Goal: Use online tool/utility: Utilize a website feature to perform a specific function

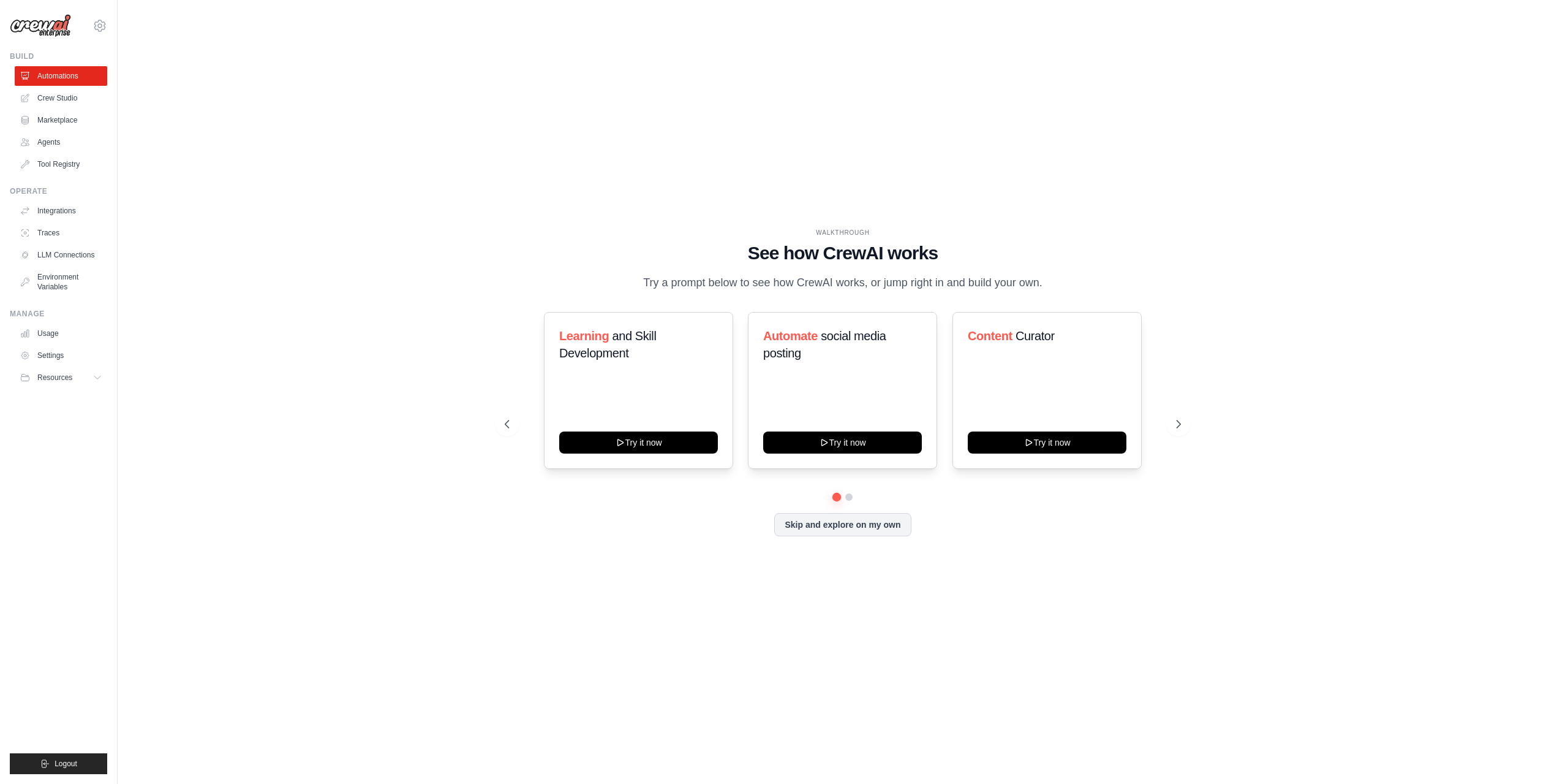
click at [694, 166] on div "WALKTHROUGH See how [PERSON_NAME] works Try a prompt below to see how [PERSON_N…" at bounding box center [842, 392] width 1411 height 760
click at [70, 95] on link "Crew Studio" at bounding box center [62, 98] width 92 height 20
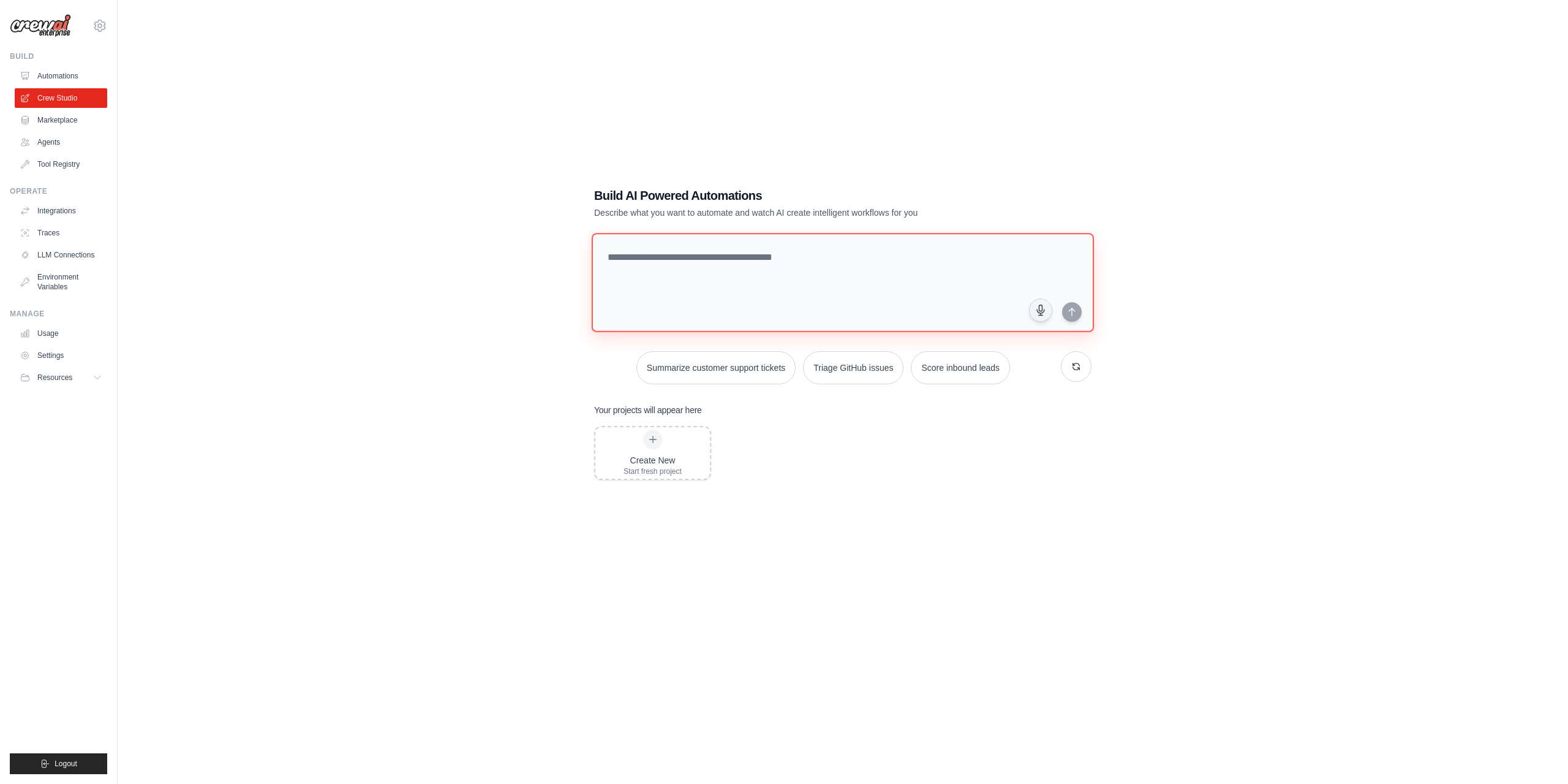
click at [765, 285] on textarea at bounding box center [842, 283] width 502 height 100
click at [750, 258] on textarea at bounding box center [842, 283] width 502 height 100
click at [691, 267] on textarea at bounding box center [842, 283] width 502 height 100
paste textarea "**********"
type textarea "**********"
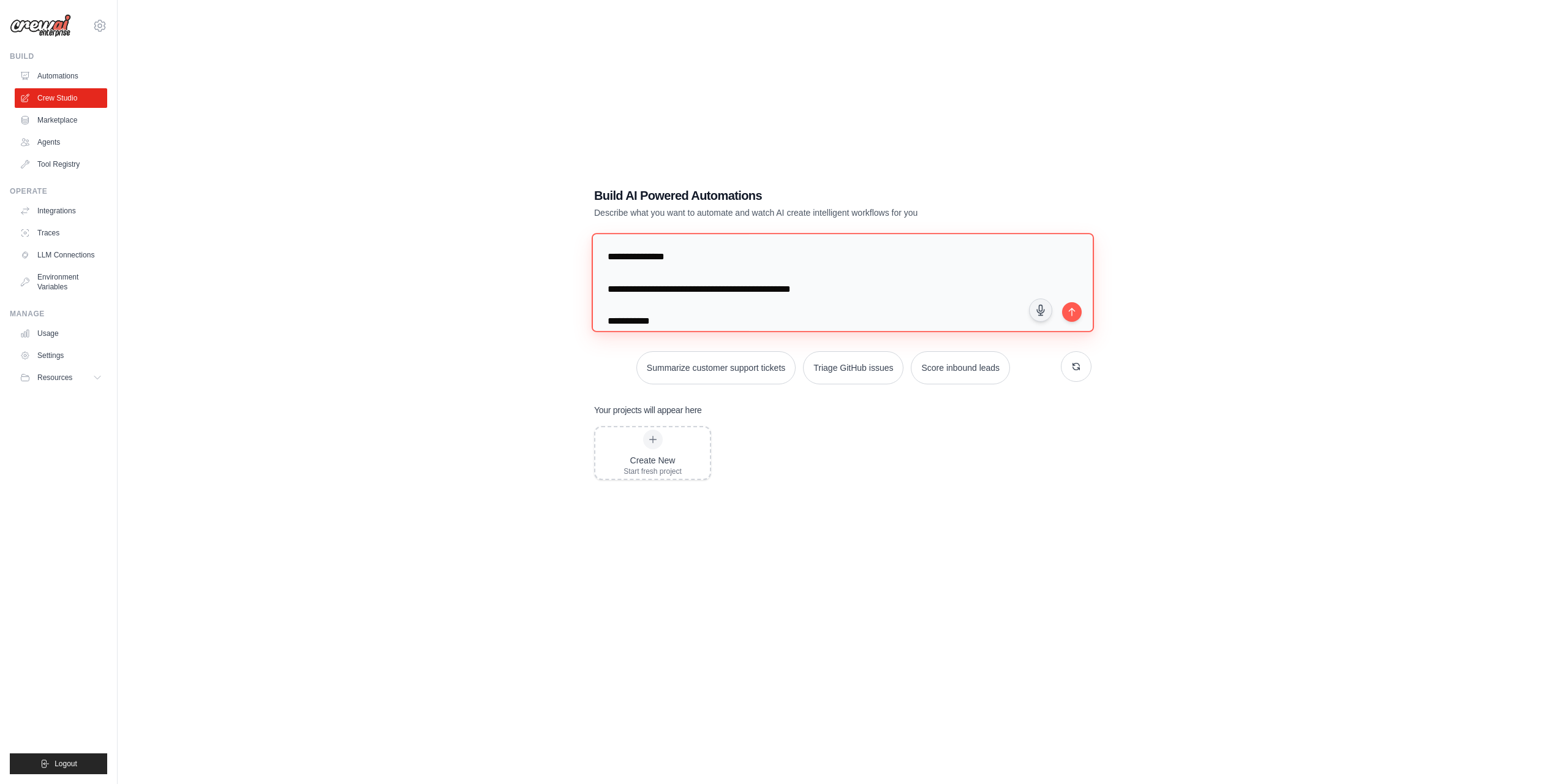
scroll to position [1001, 0]
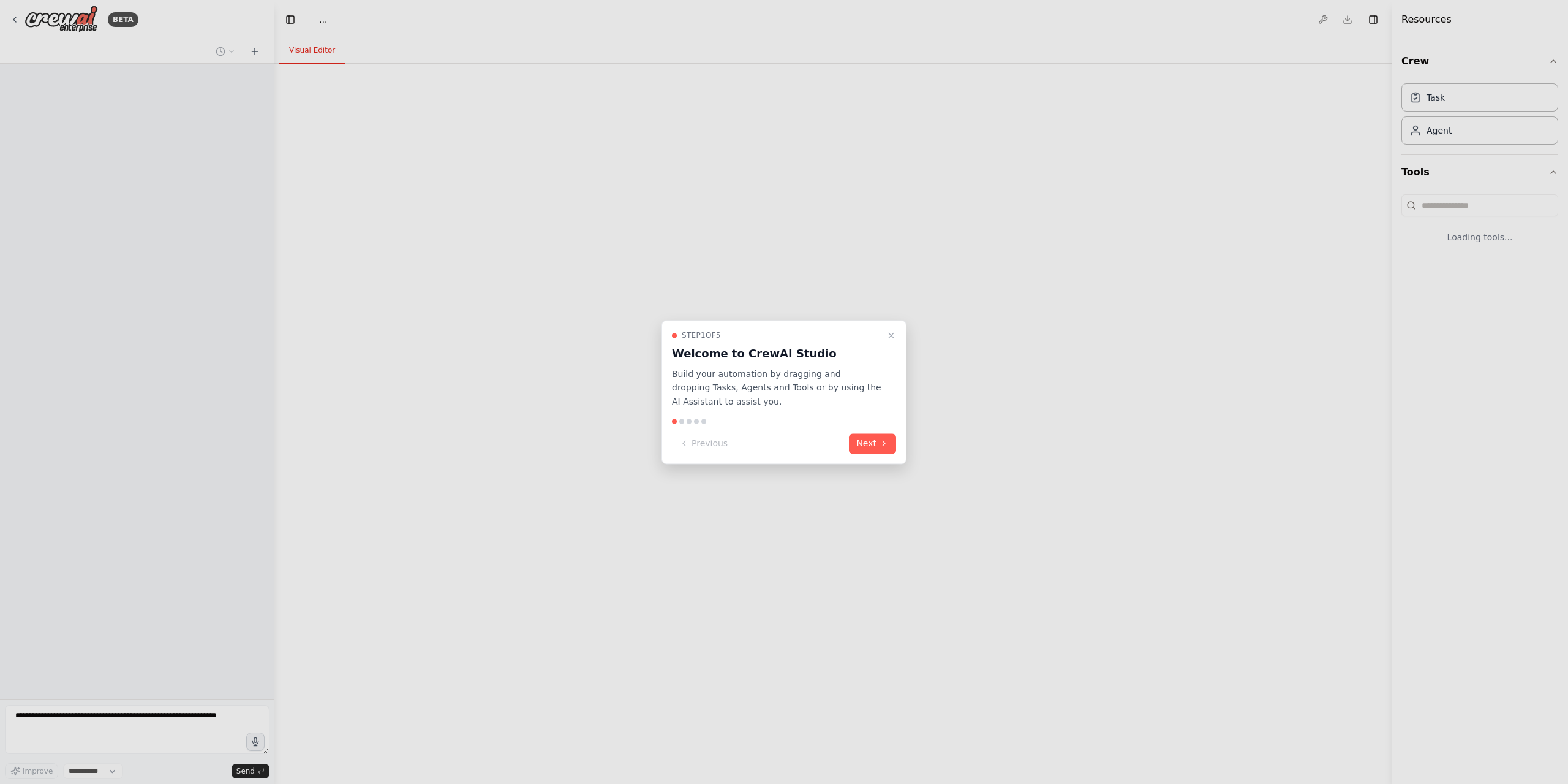
select select "****"
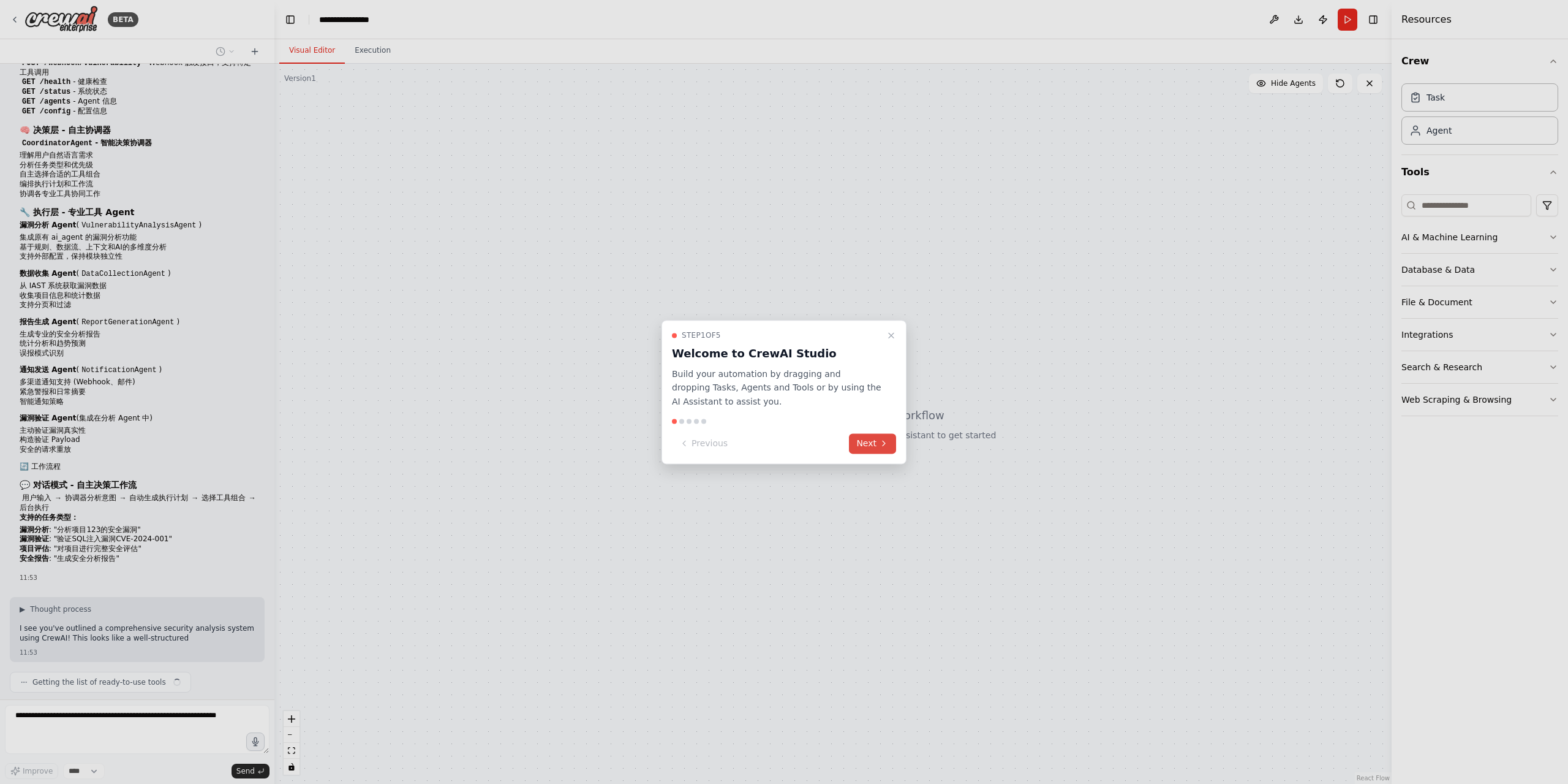
click at [884, 443] on icon at bounding box center [884, 443] width 10 height 10
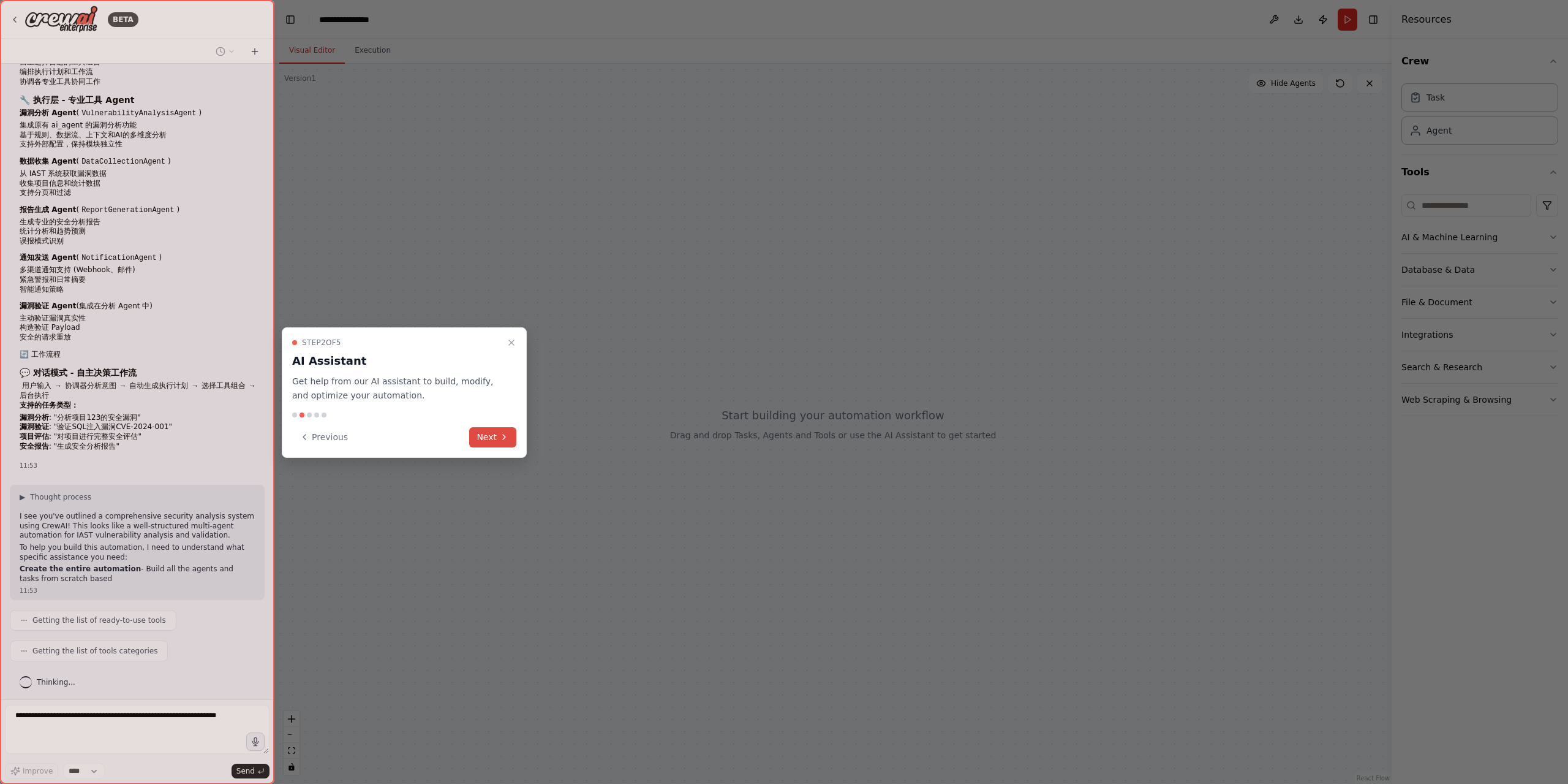
click at [494, 439] on button "Next" at bounding box center [493, 437] width 47 height 20
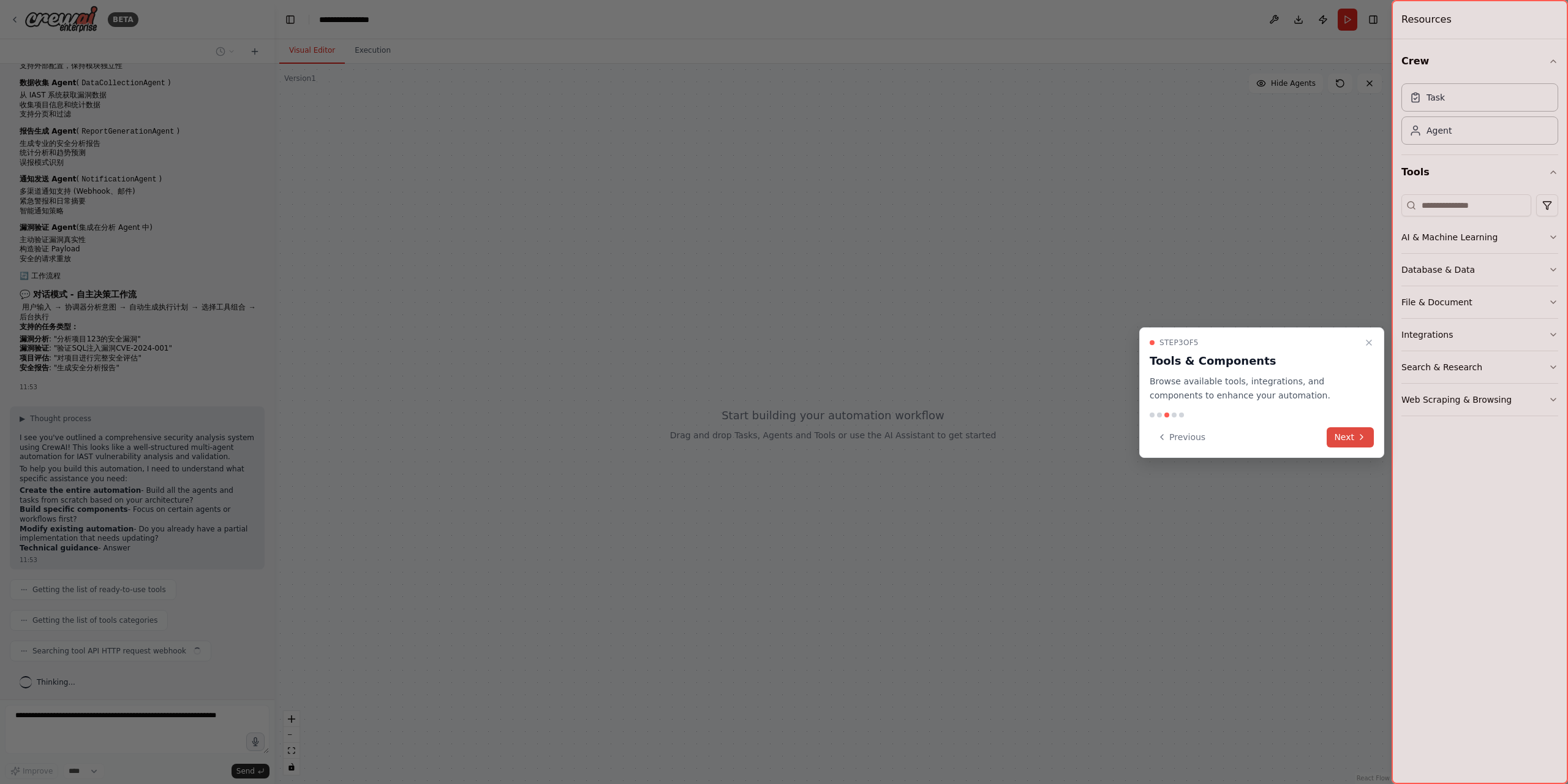
click at [1349, 439] on button "Next" at bounding box center [1351, 437] width 47 height 20
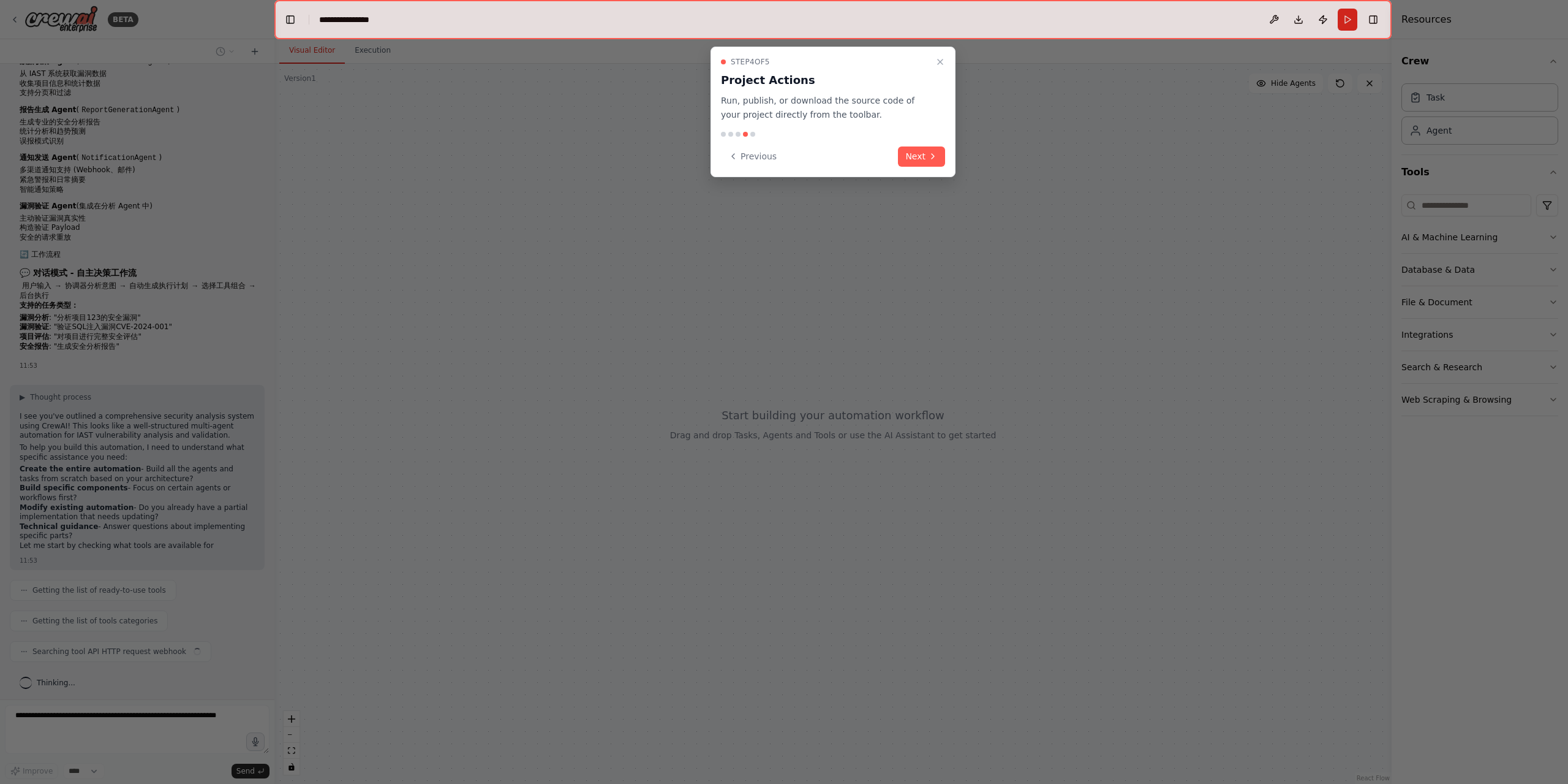
scroll to position [336, 0]
click at [915, 151] on button "Next" at bounding box center [922, 156] width 47 height 20
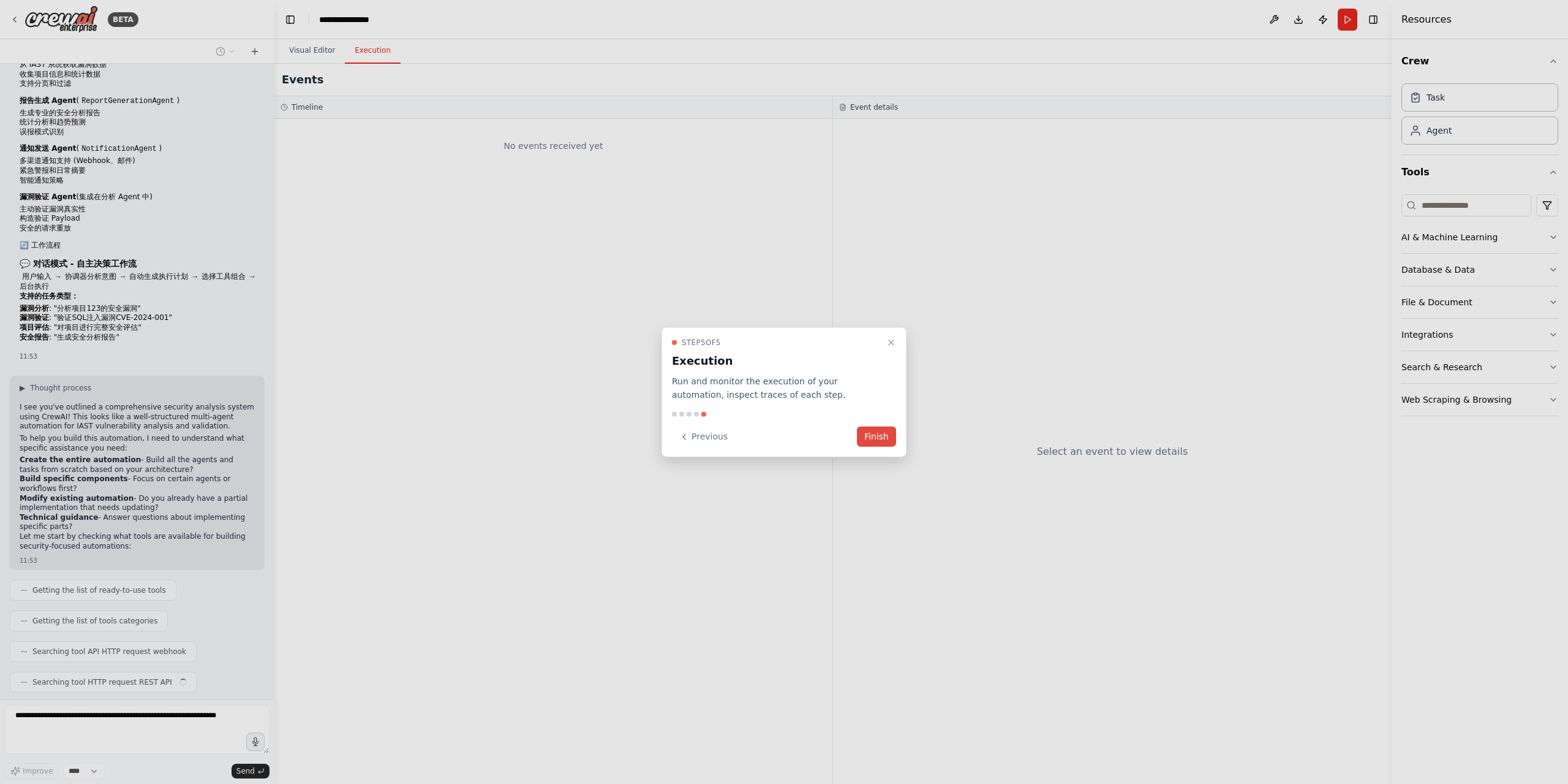
scroll to position [367, 0]
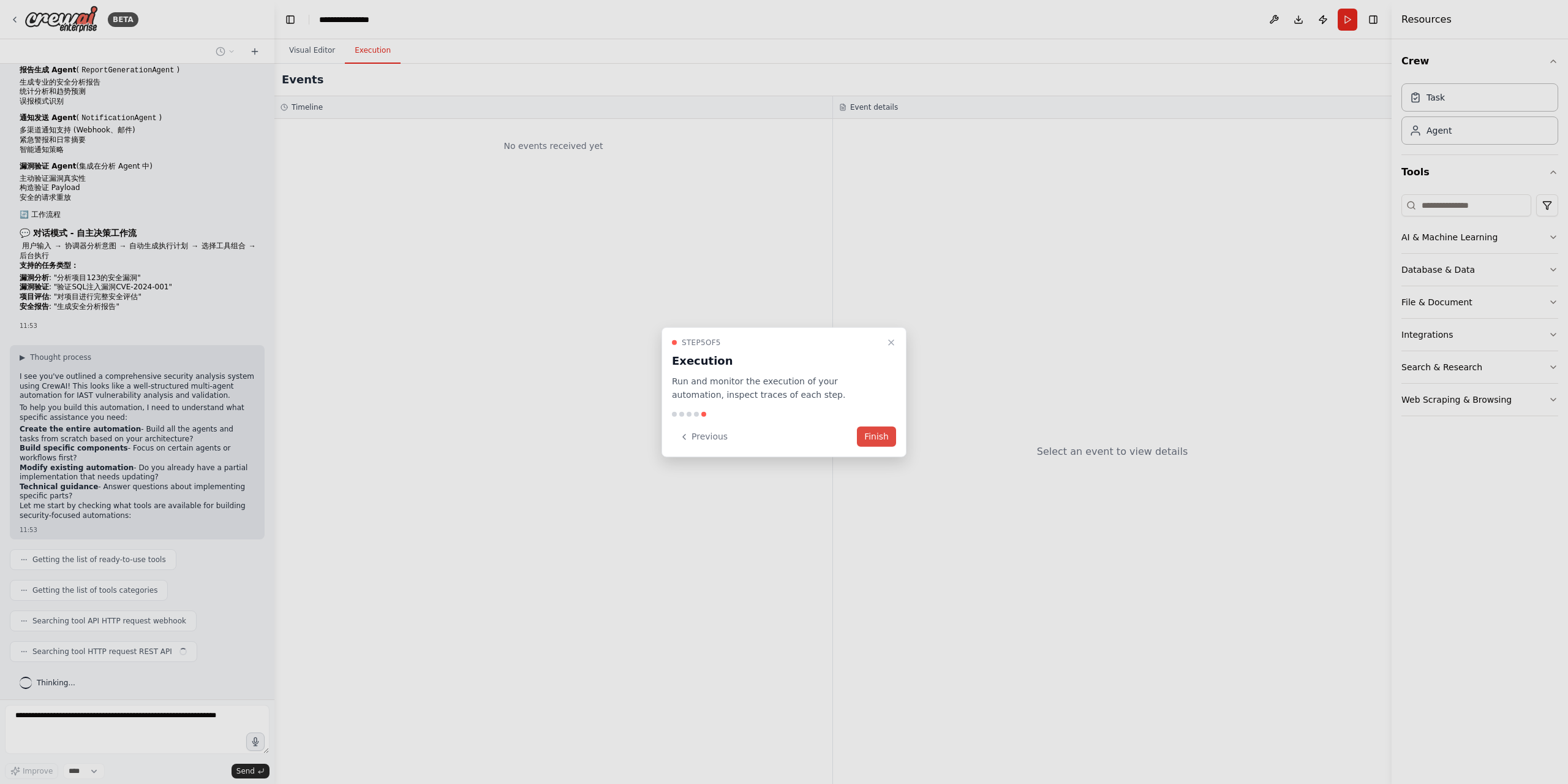
click at [875, 443] on button "Finish" at bounding box center [877, 436] width 39 height 20
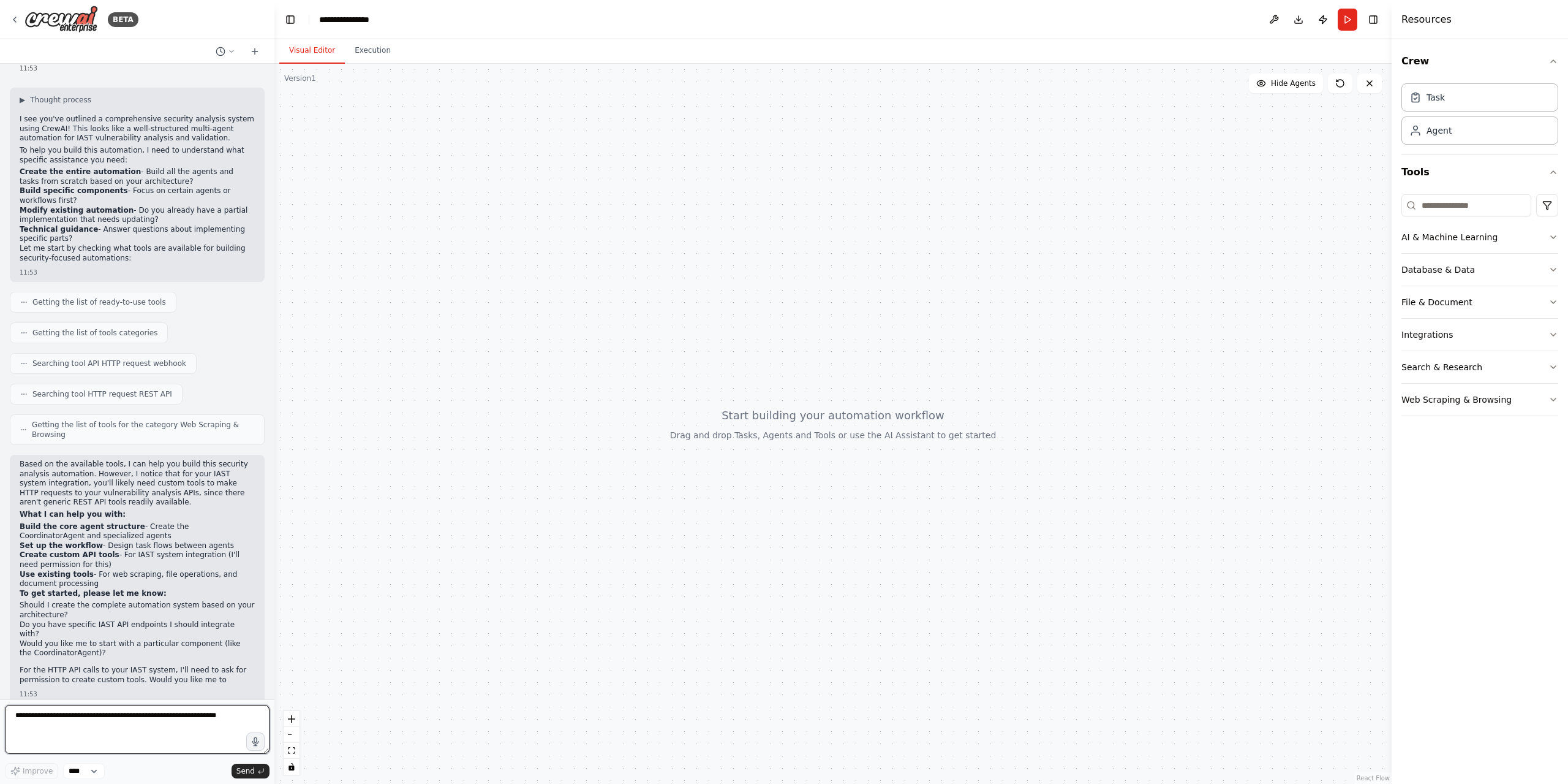
scroll to position [634, 0]
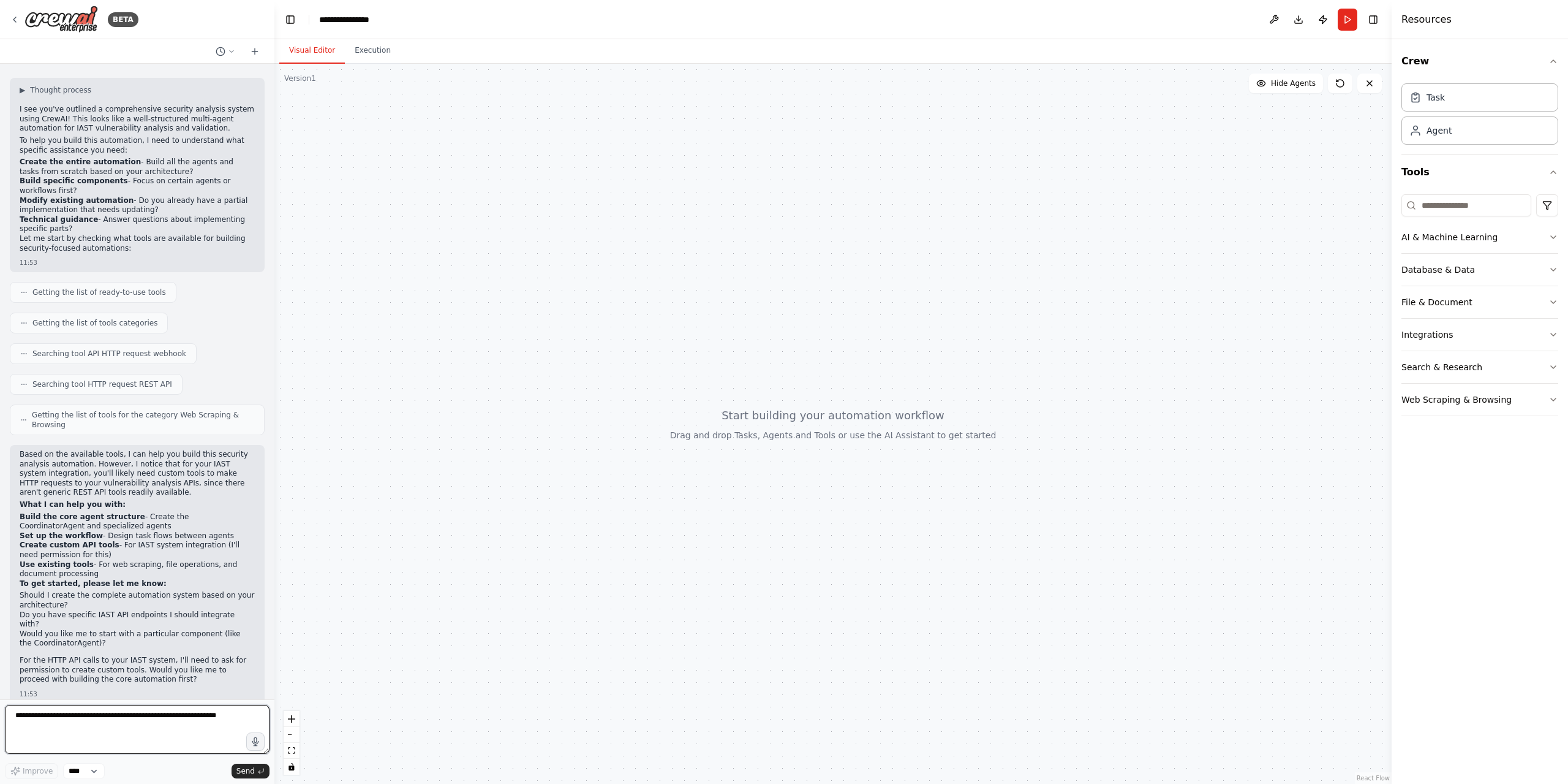
click at [60, 726] on textarea at bounding box center [137, 729] width 264 height 49
type textarea "*"
type textarea "******"
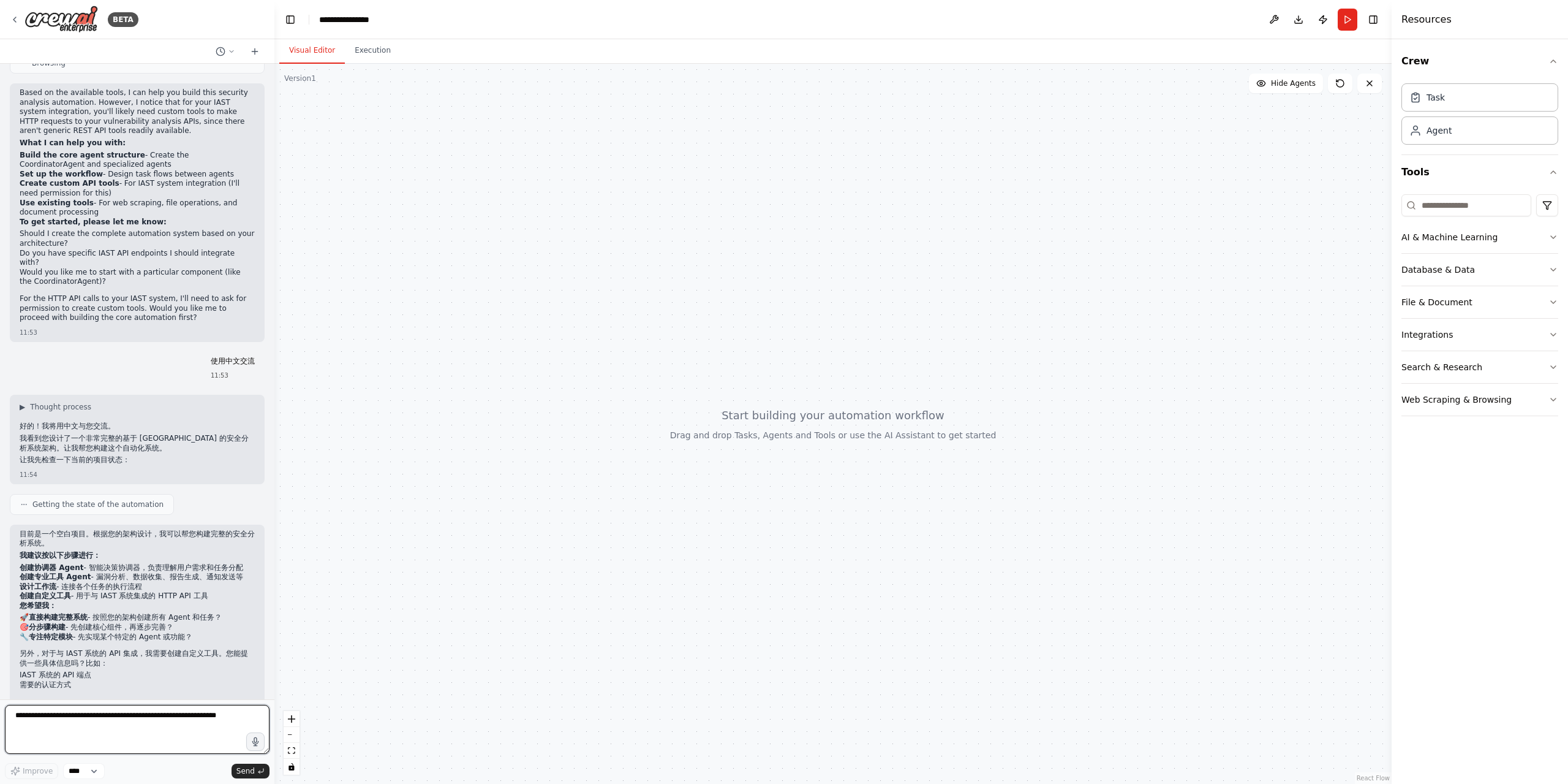
scroll to position [1027, 0]
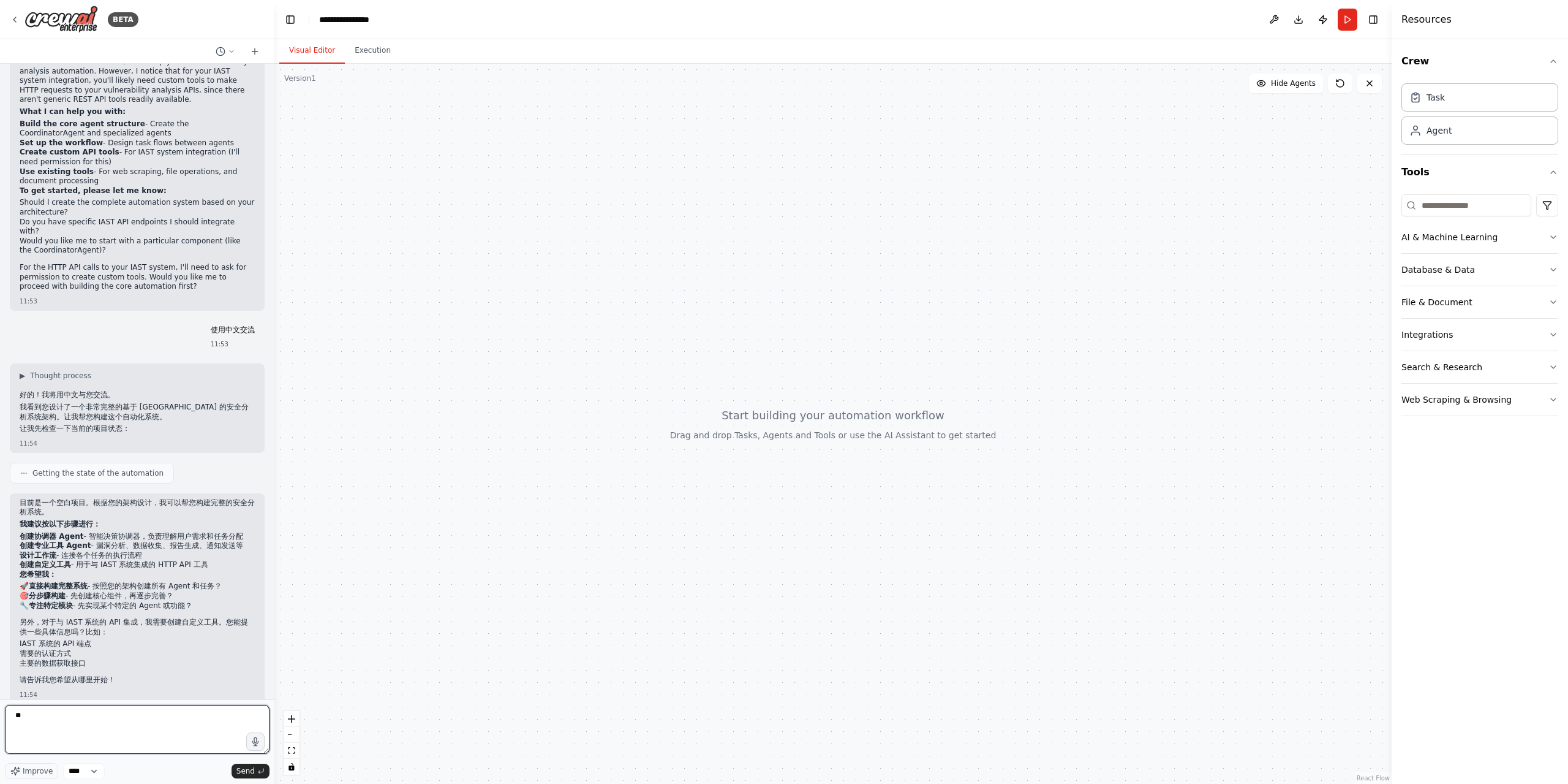
type textarea "*"
type textarea "*******"
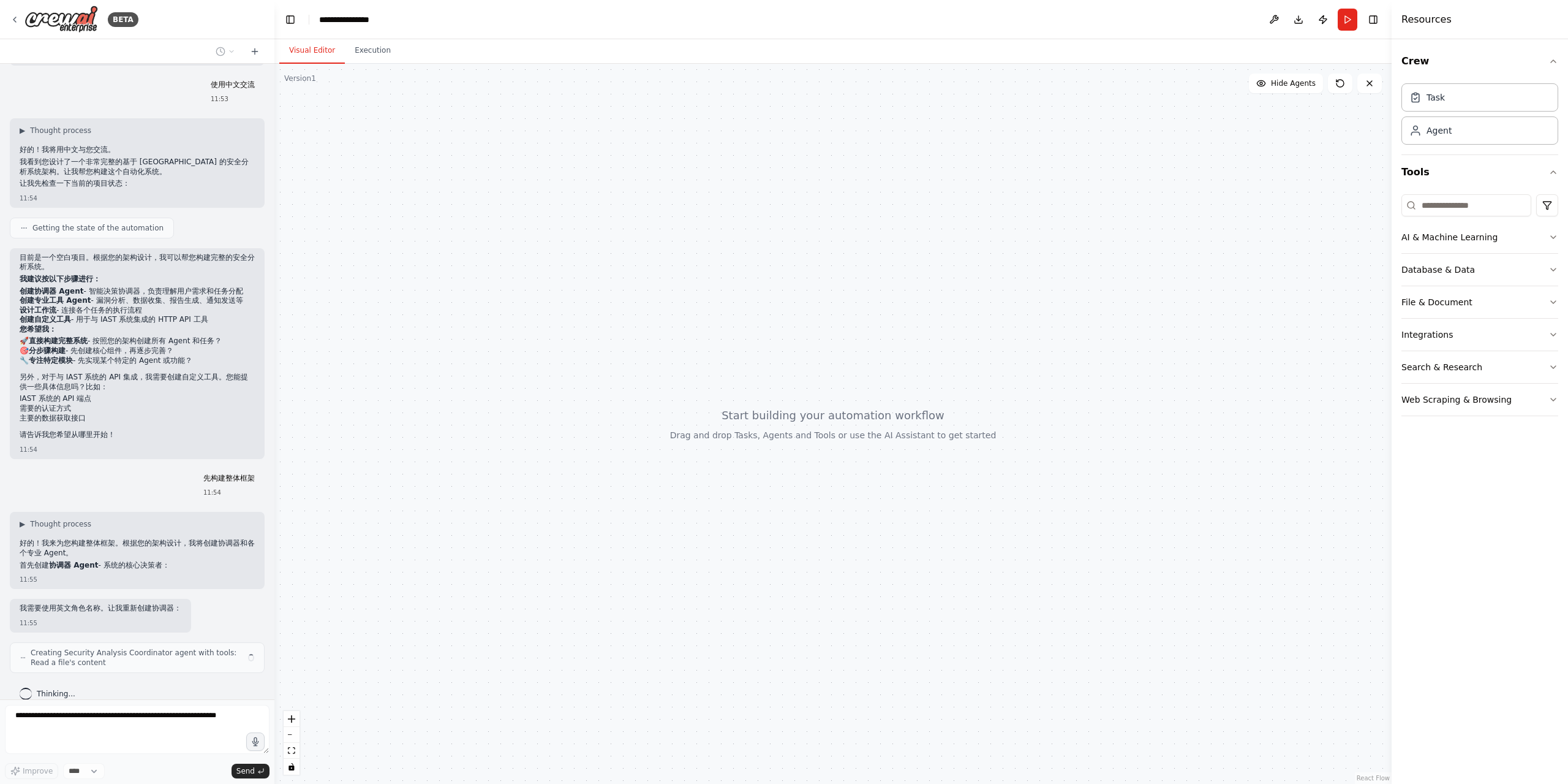
scroll to position [1272, 0]
click at [384, 264] on button at bounding box center [376, 262] width 69 height 15
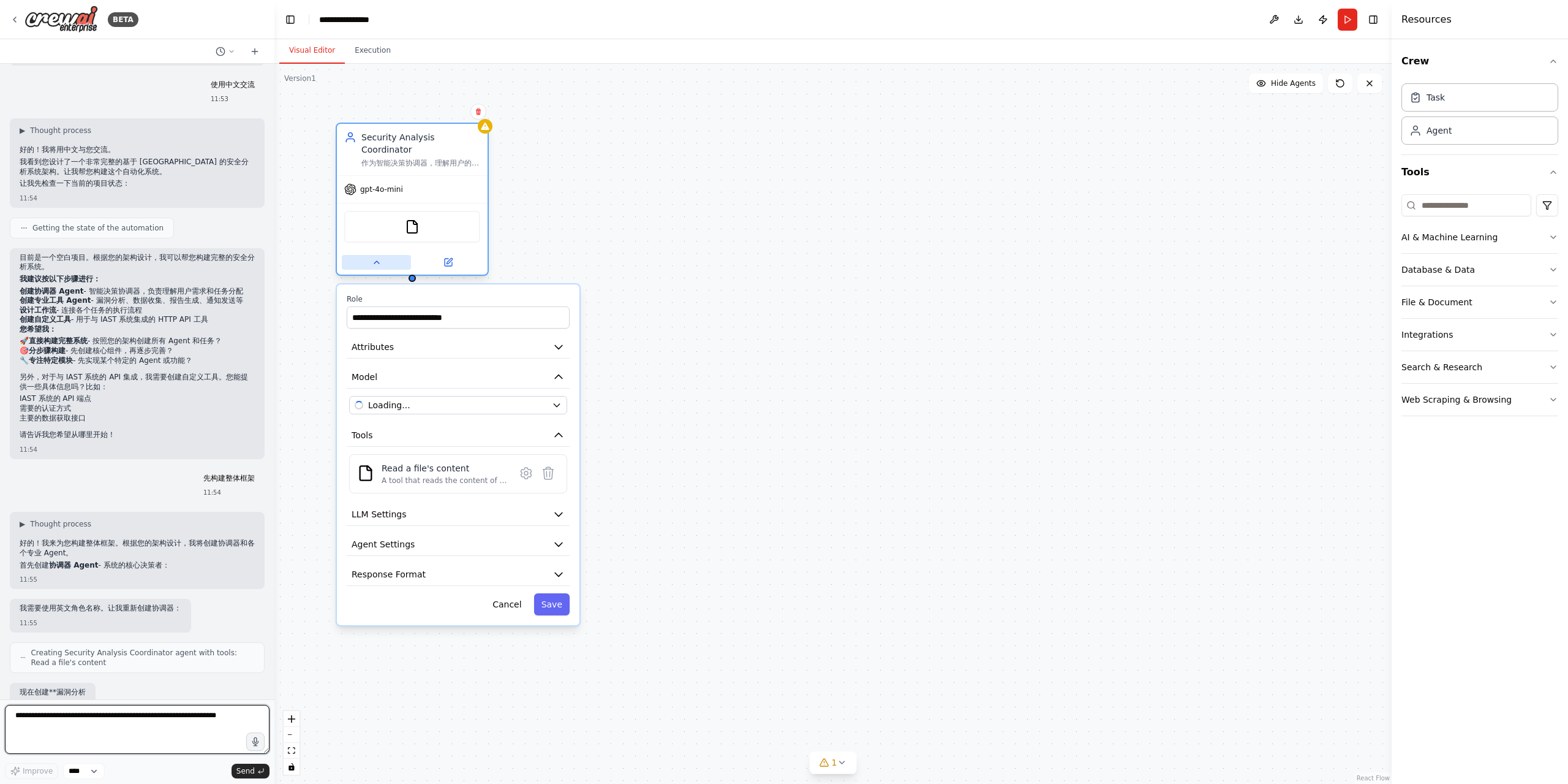
scroll to position [1355, 0]
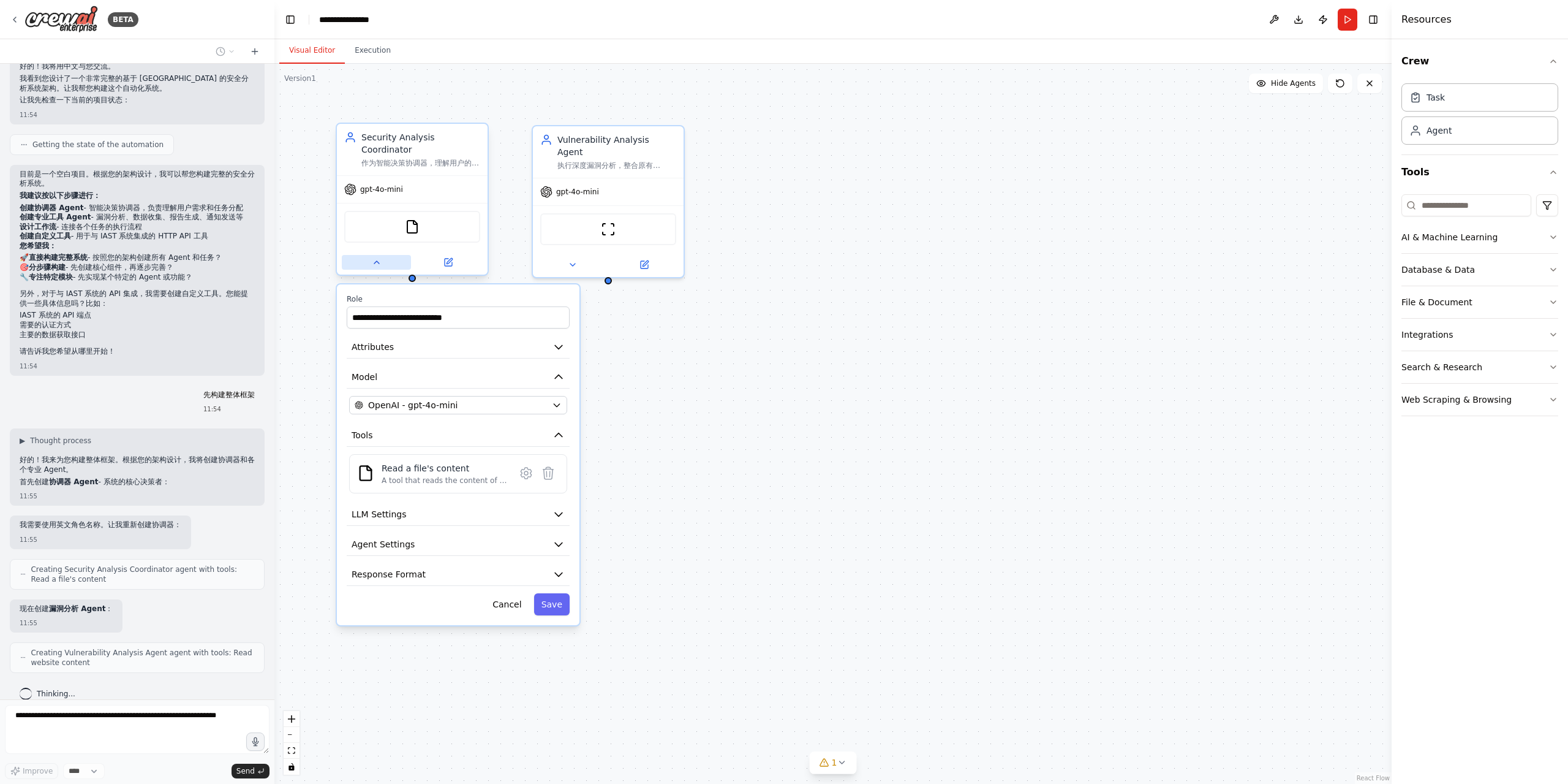
click at [383, 261] on button at bounding box center [376, 262] width 69 height 15
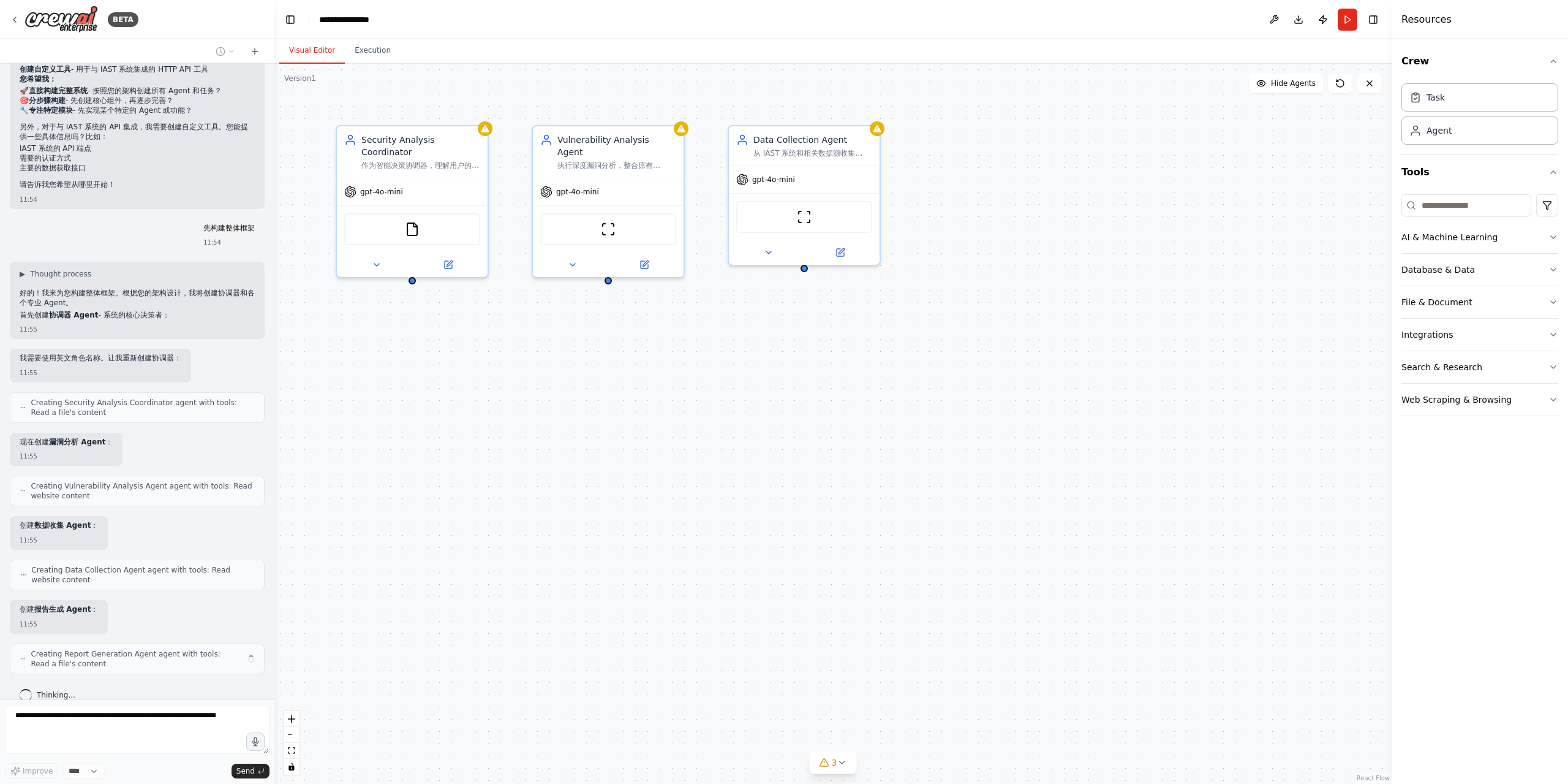
scroll to position [1522, 0]
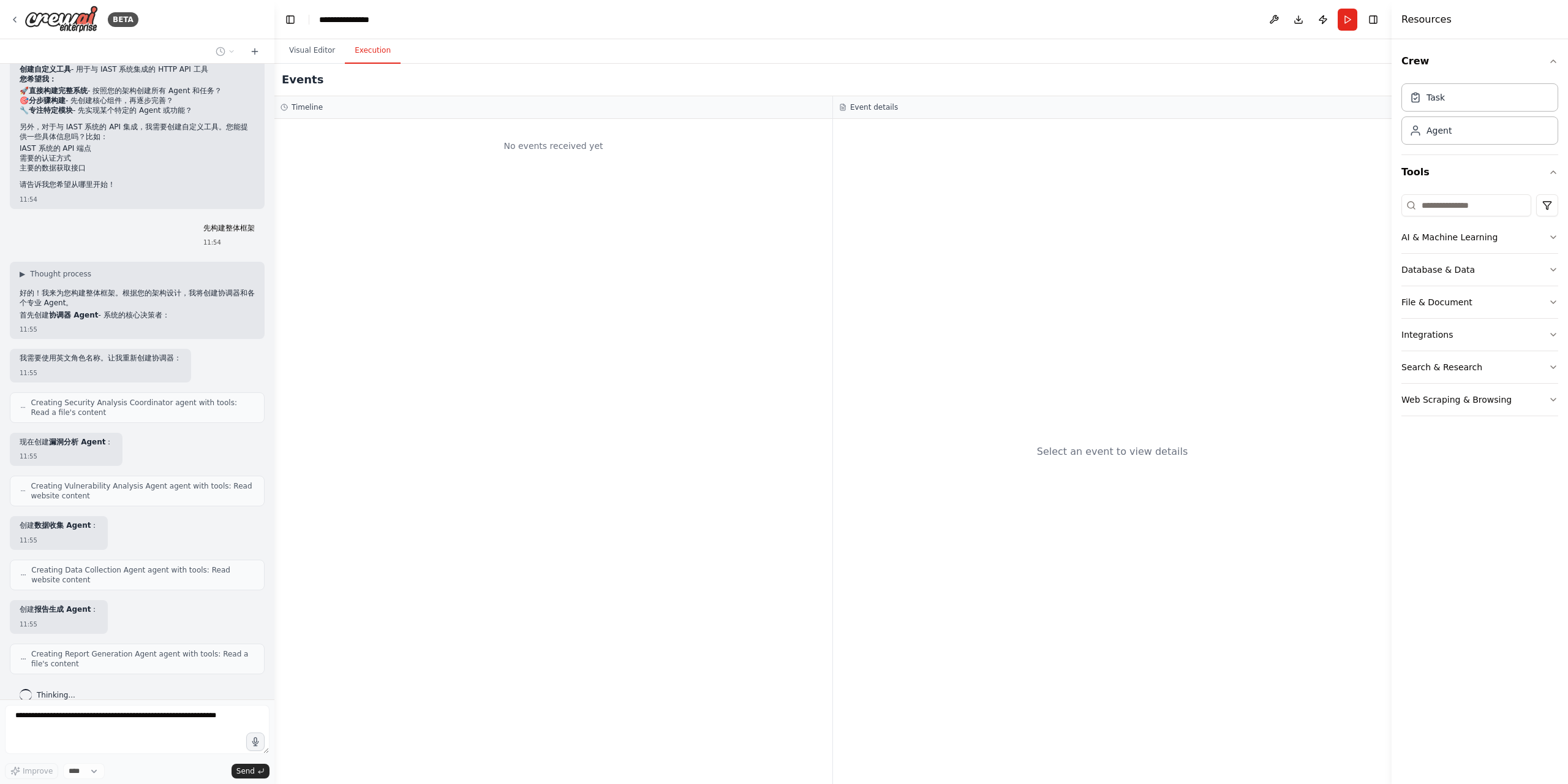
click at [375, 55] on button "Execution" at bounding box center [373, 51] width 56 height 26
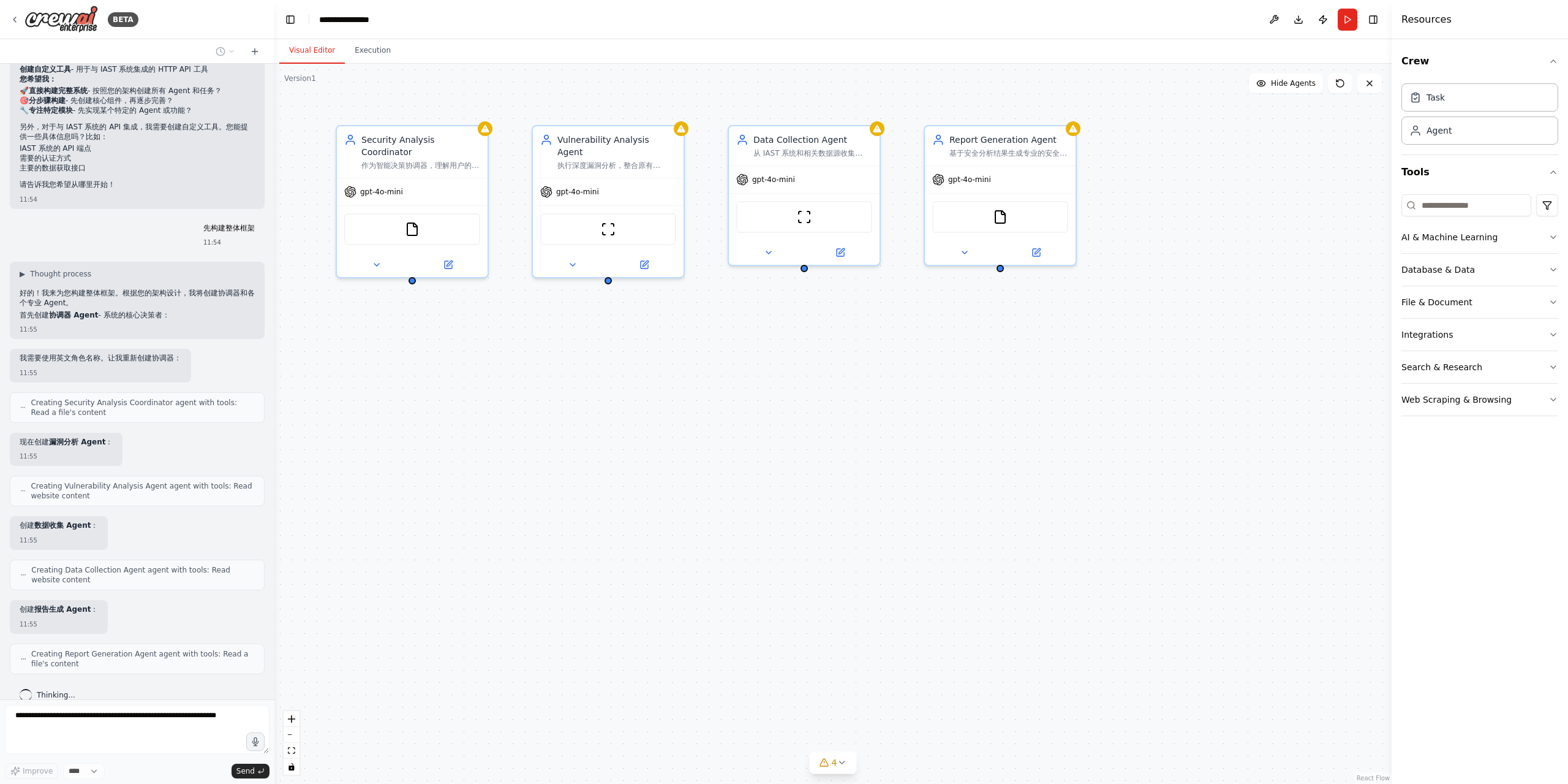
click at [304, 50] on button "Visual Editor" at bounding box center [312, 51] width 65 height 26
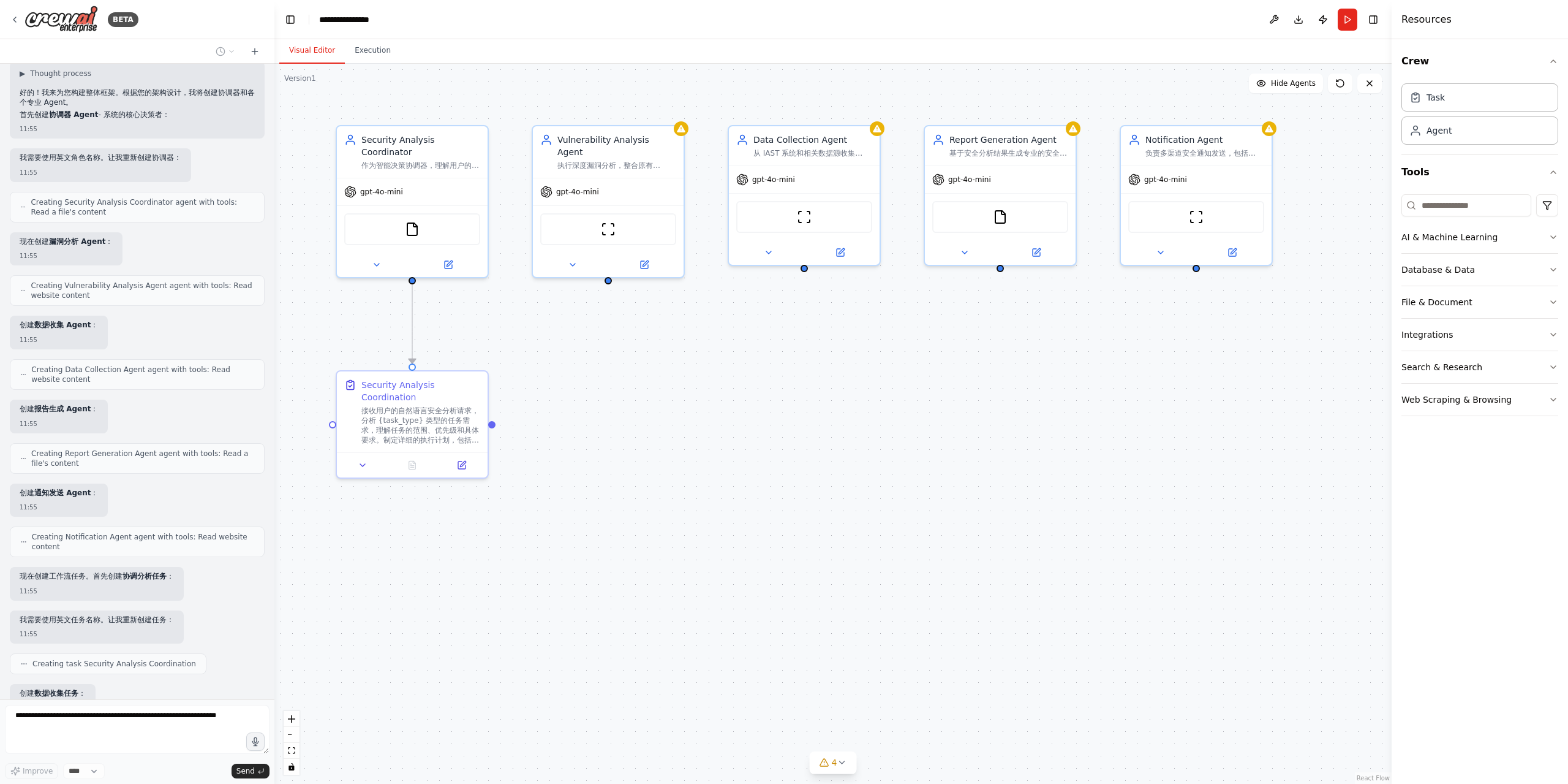
scroll to position [1796, 0]
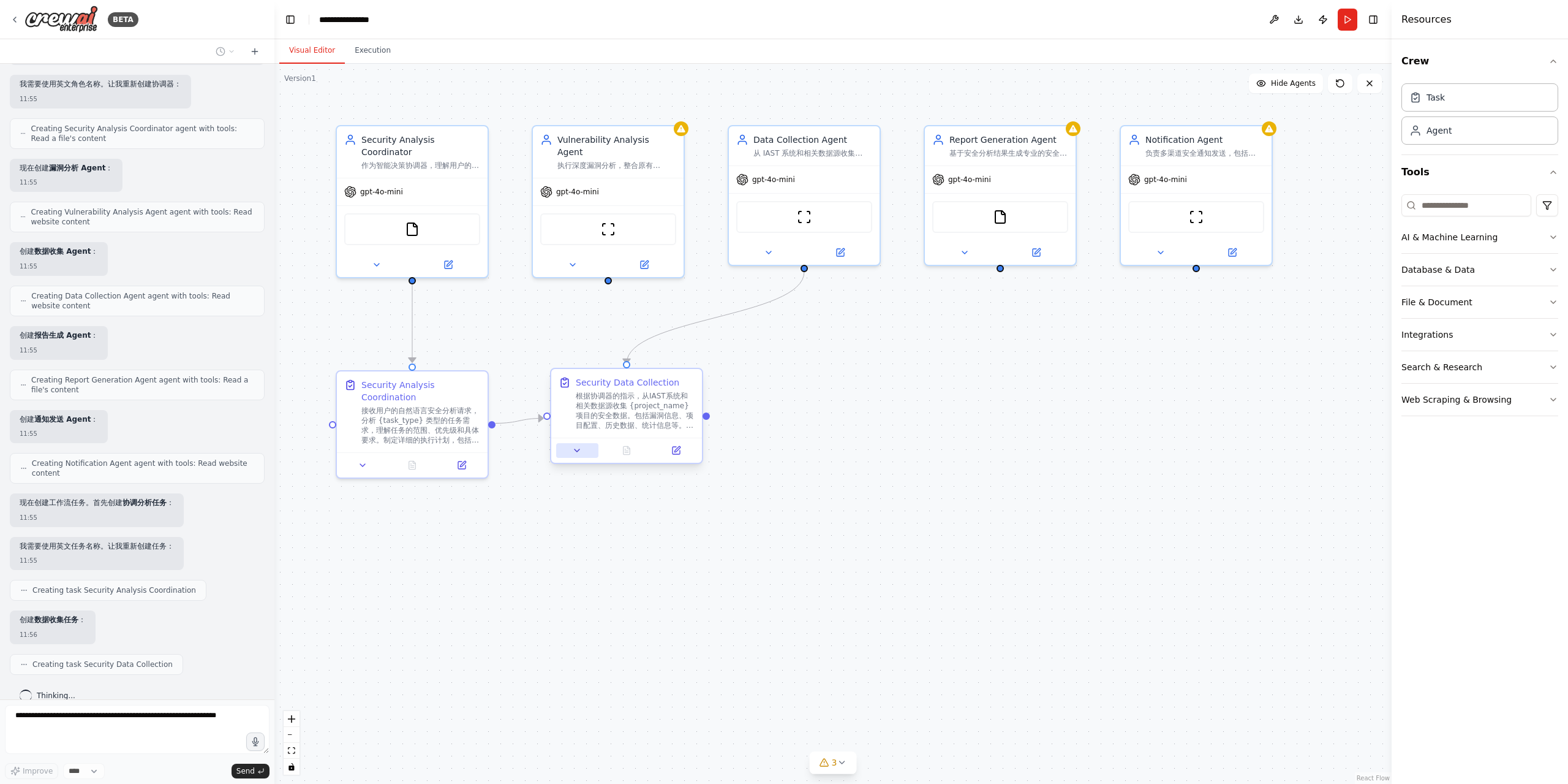
click at [571, 455] on button at bounding box center [577, 451] width 42 height 15
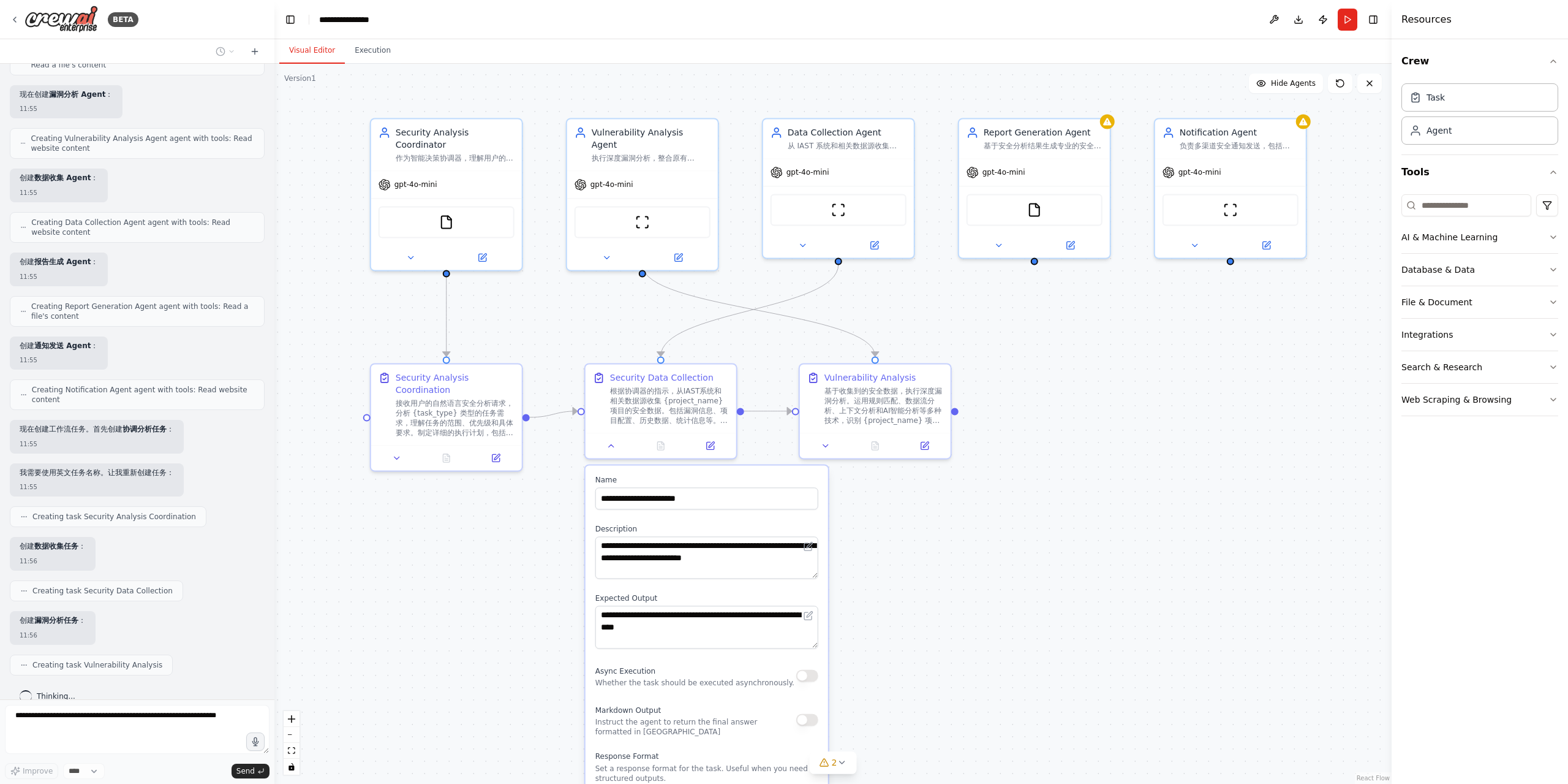
scroll to position [1942, 0]
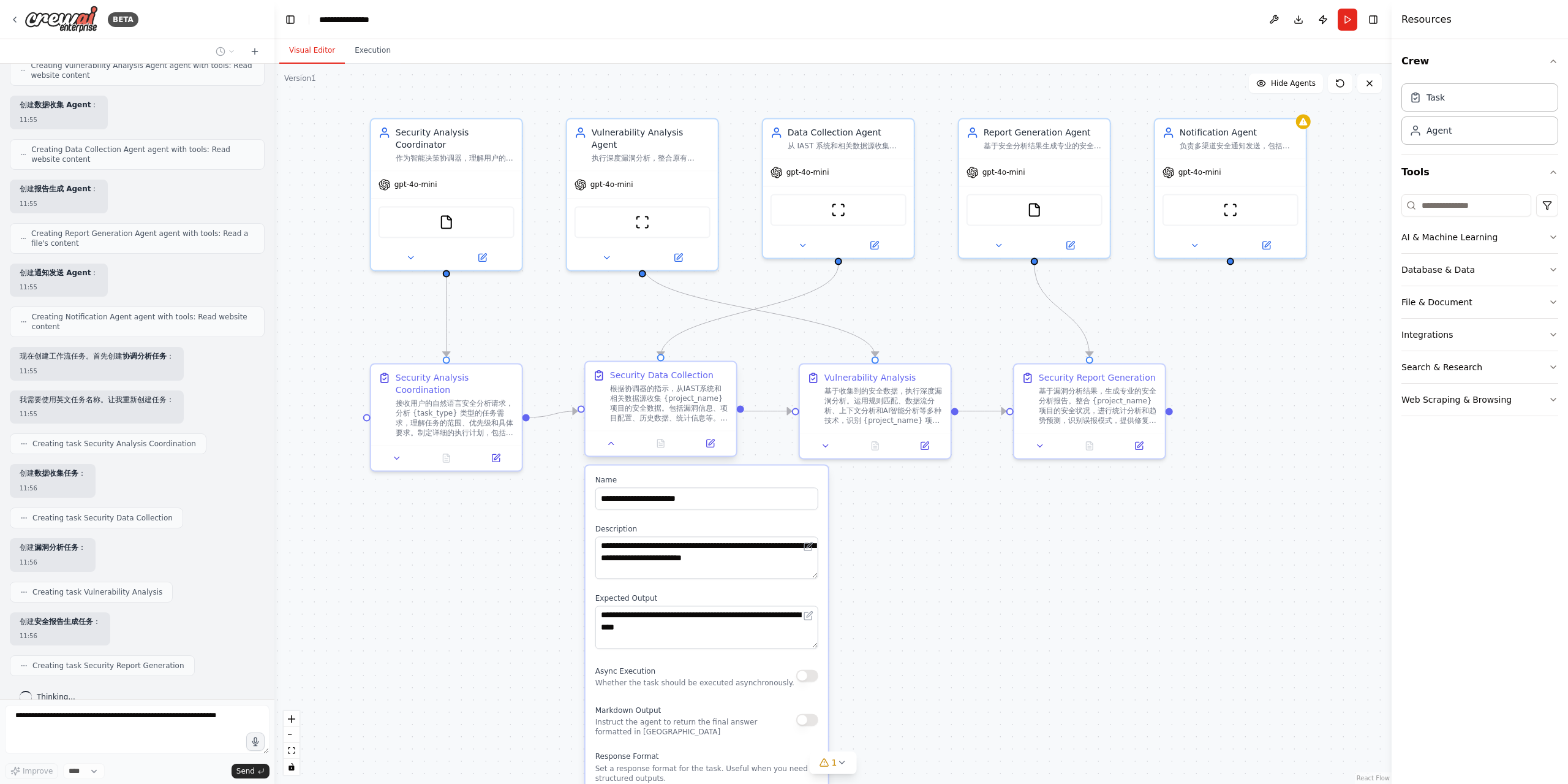
click at [615, 453] on div at bounding box center [661, 443] width 151 height 25
click at [613, 447] on icon at bounding box center [611, 443] width 10 height 10
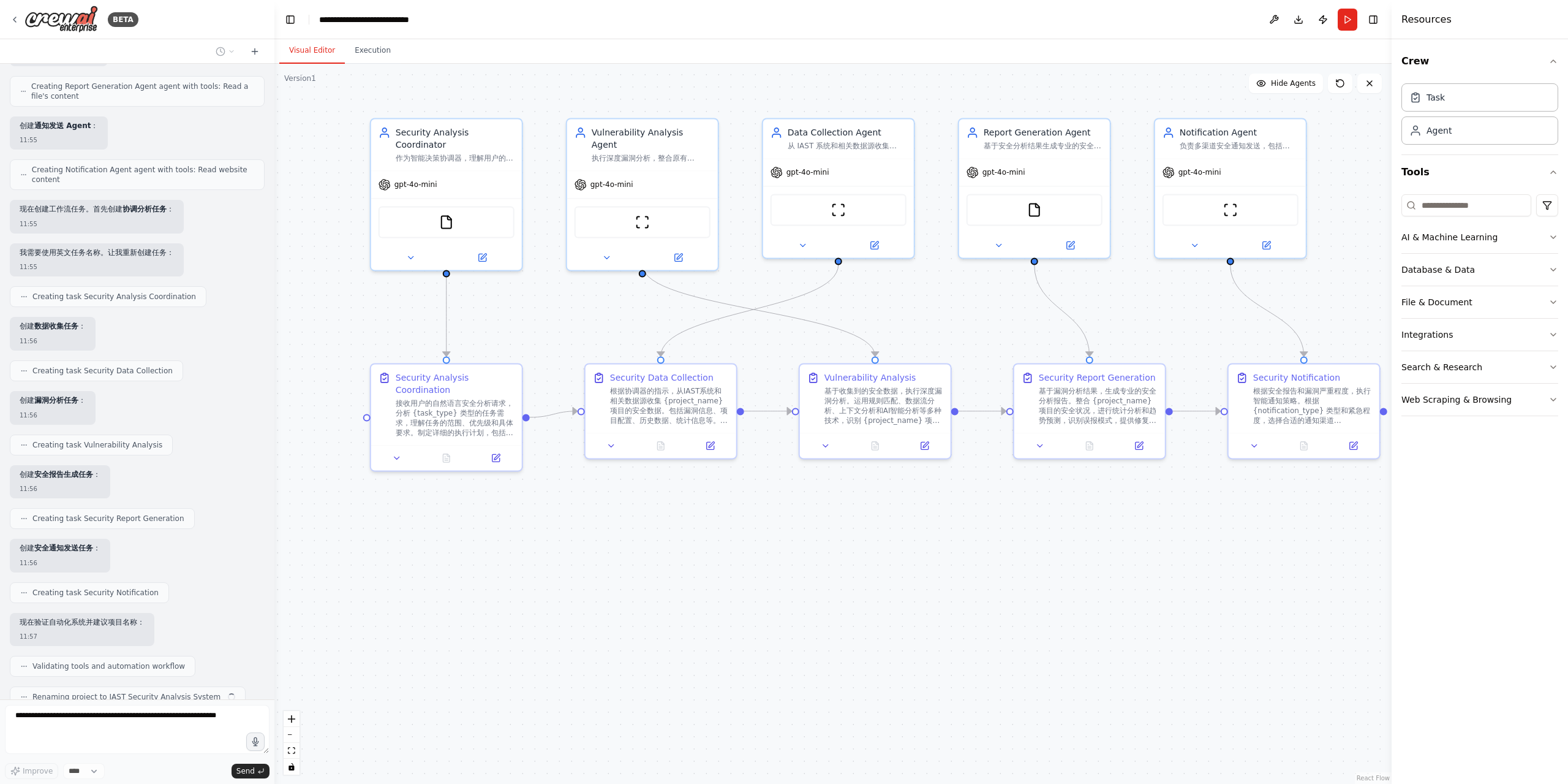
scroll to position [2119, 0]
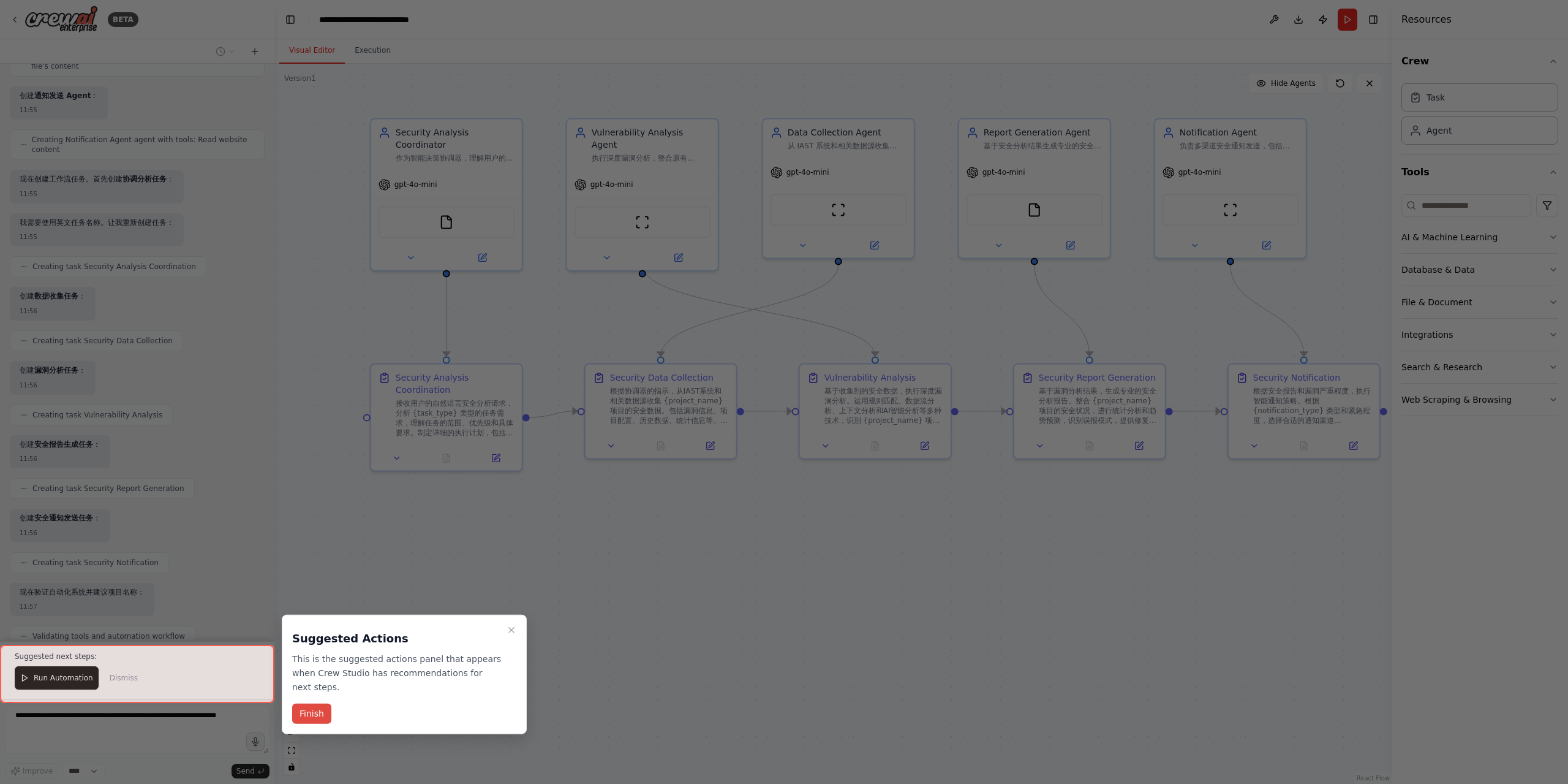
click at [319, 711] on button "Finish" at bounding box center [312, 714] width 39 height 20
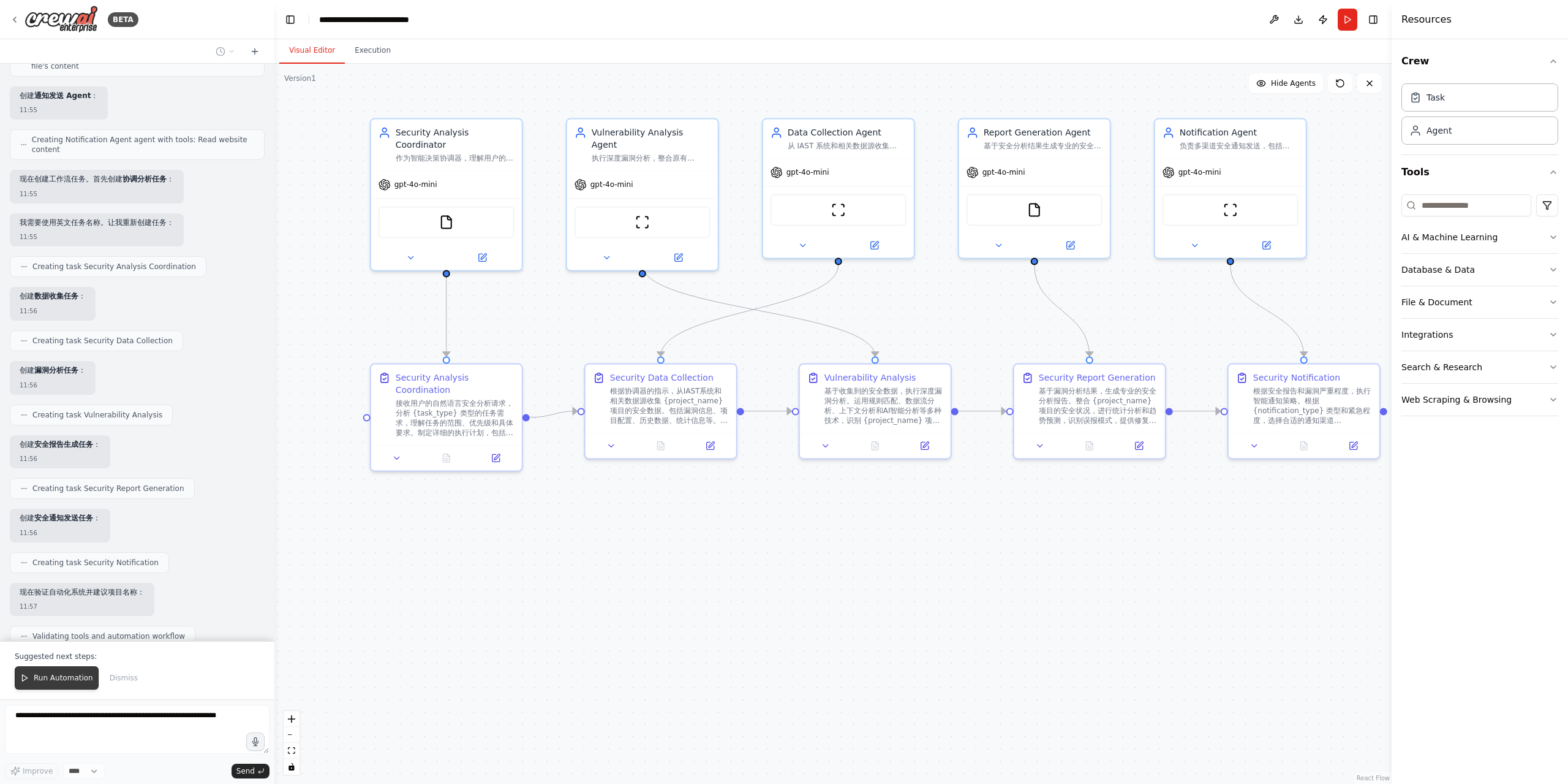
click at [61, 677] on span "Run Automation" at bounding box center [63, 678] width 60 height 10
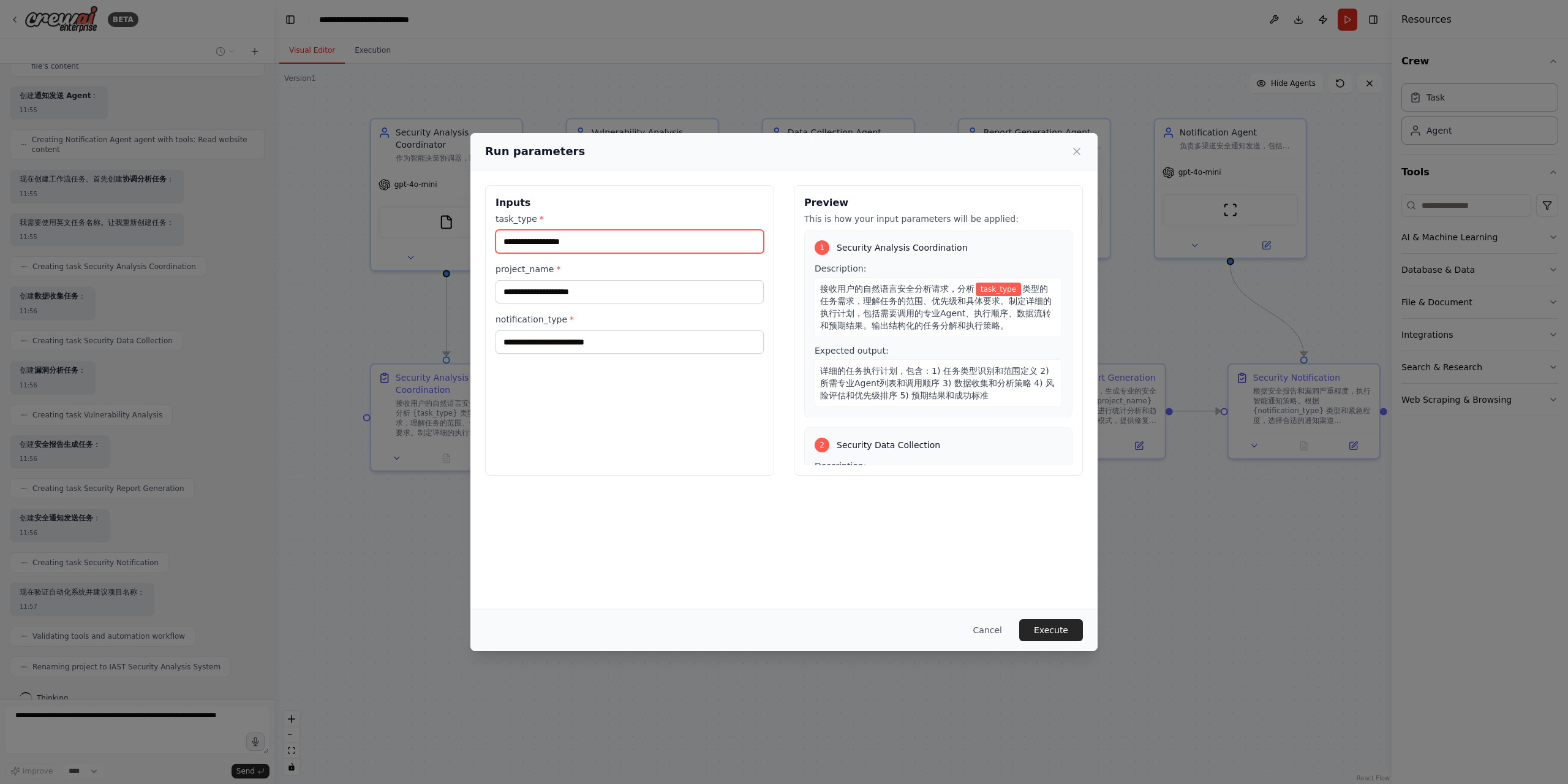
click at [571, 237] on input "task_type *" at bounding box center [629, 241] width 269 height 24
click at [569, 294] on input "project_name *" at bounding box center [629, 292] width 269 height 24
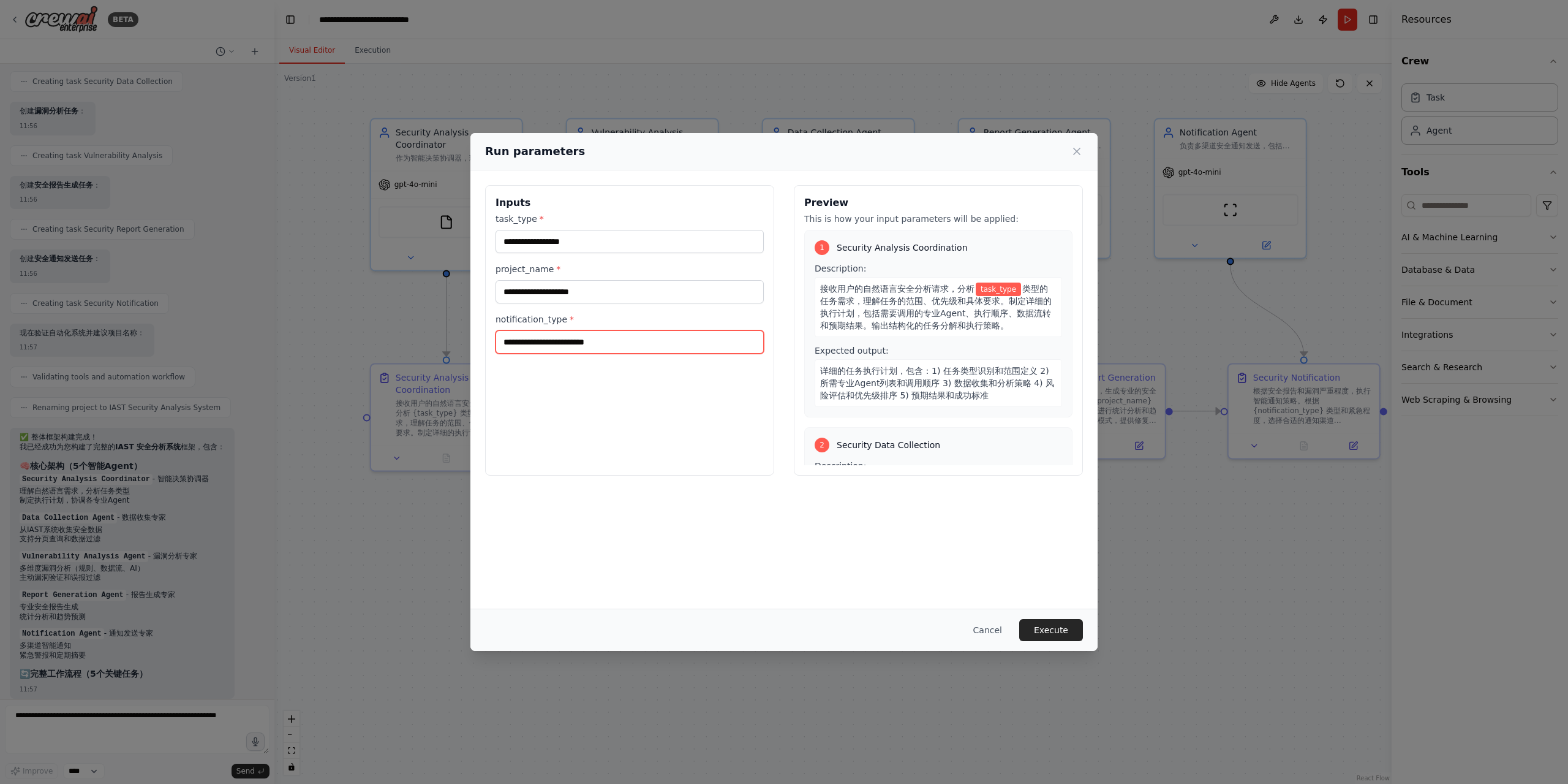
click at [597, 337] on input "notification_type *" at bounding box center [629, 342] width 269 height 24
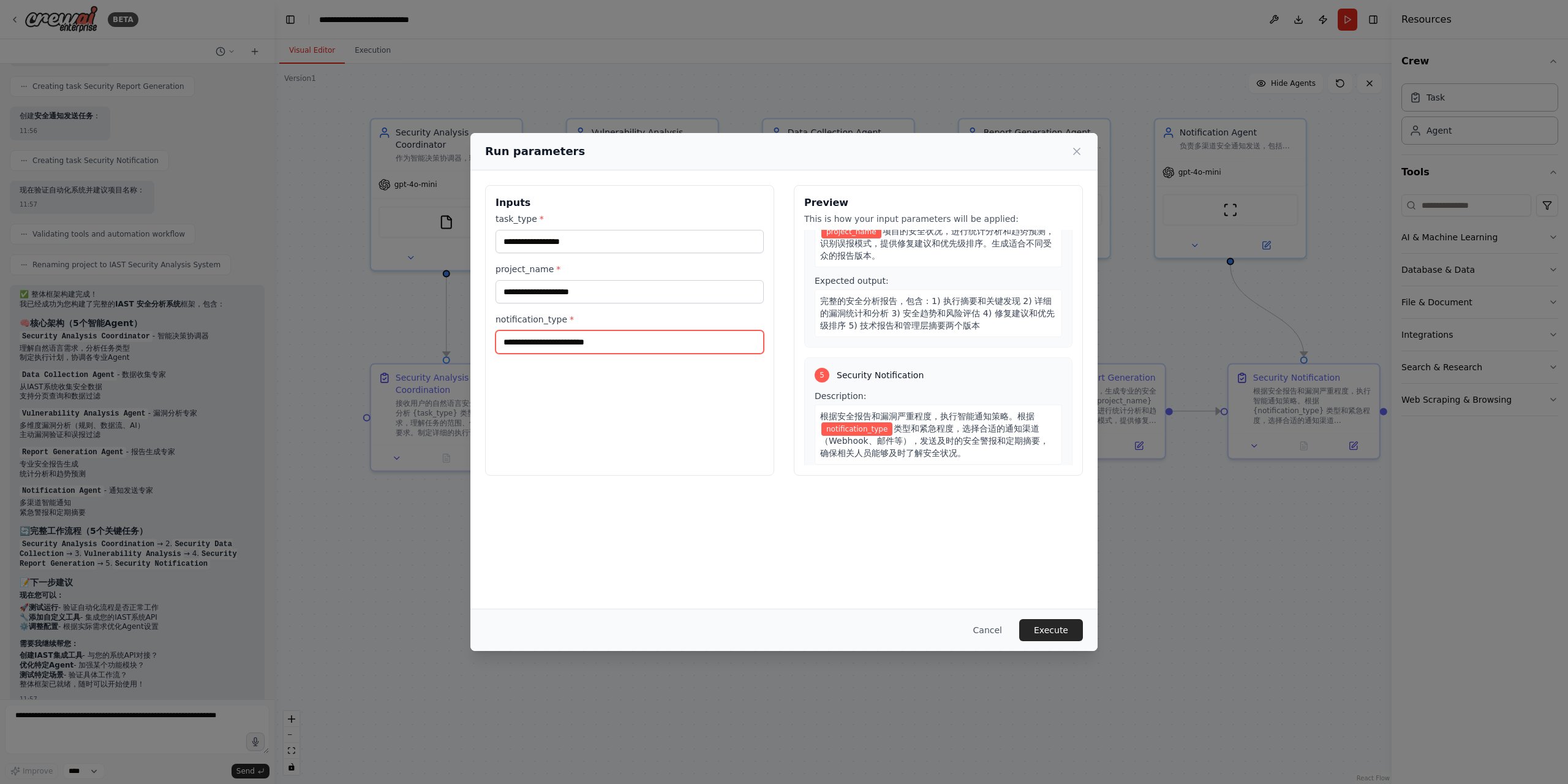
scroll to position [736, 0]
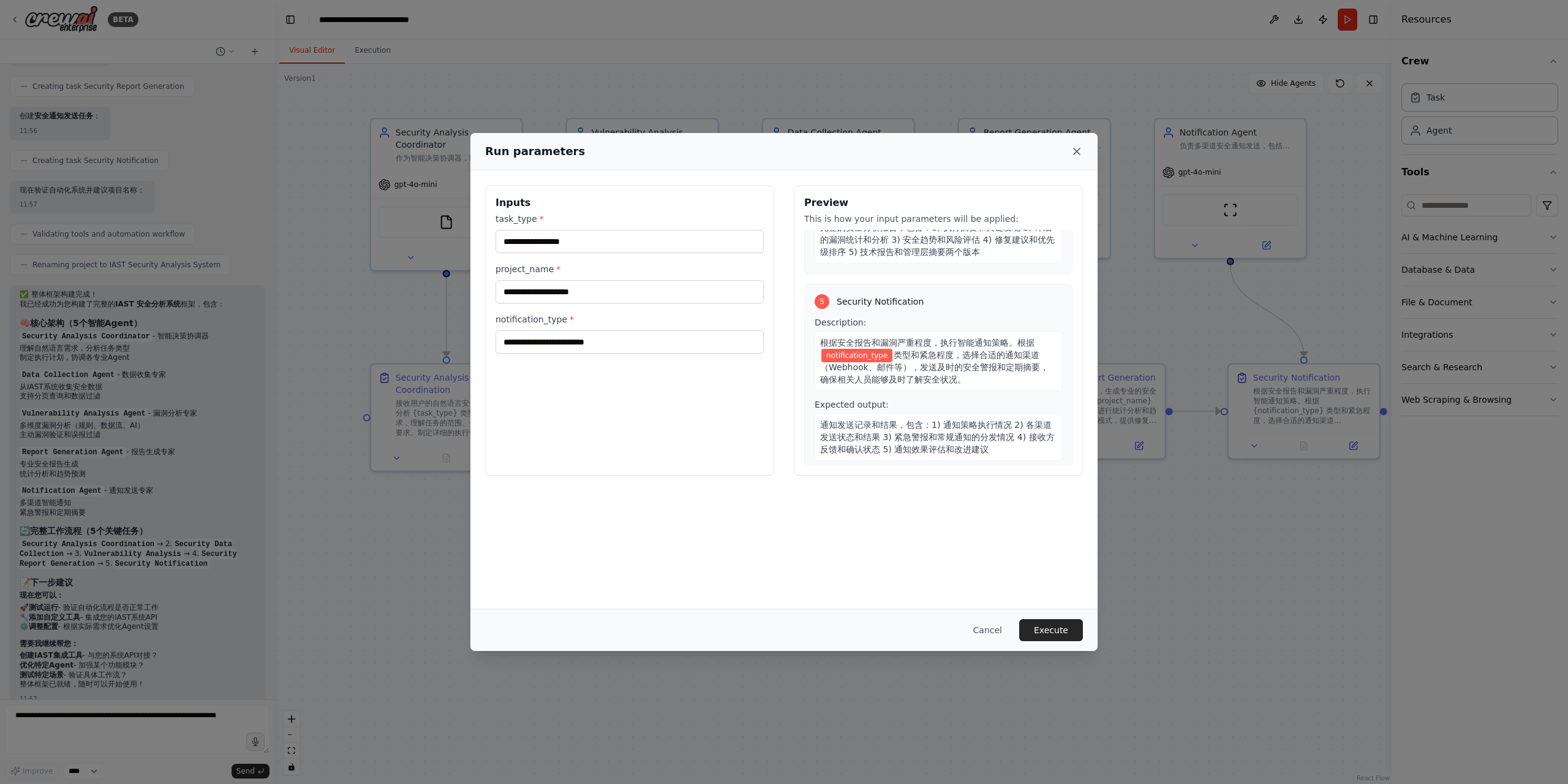
click at [1075, 148] on icon at bounding box center [1077, 151] width 12 height 12
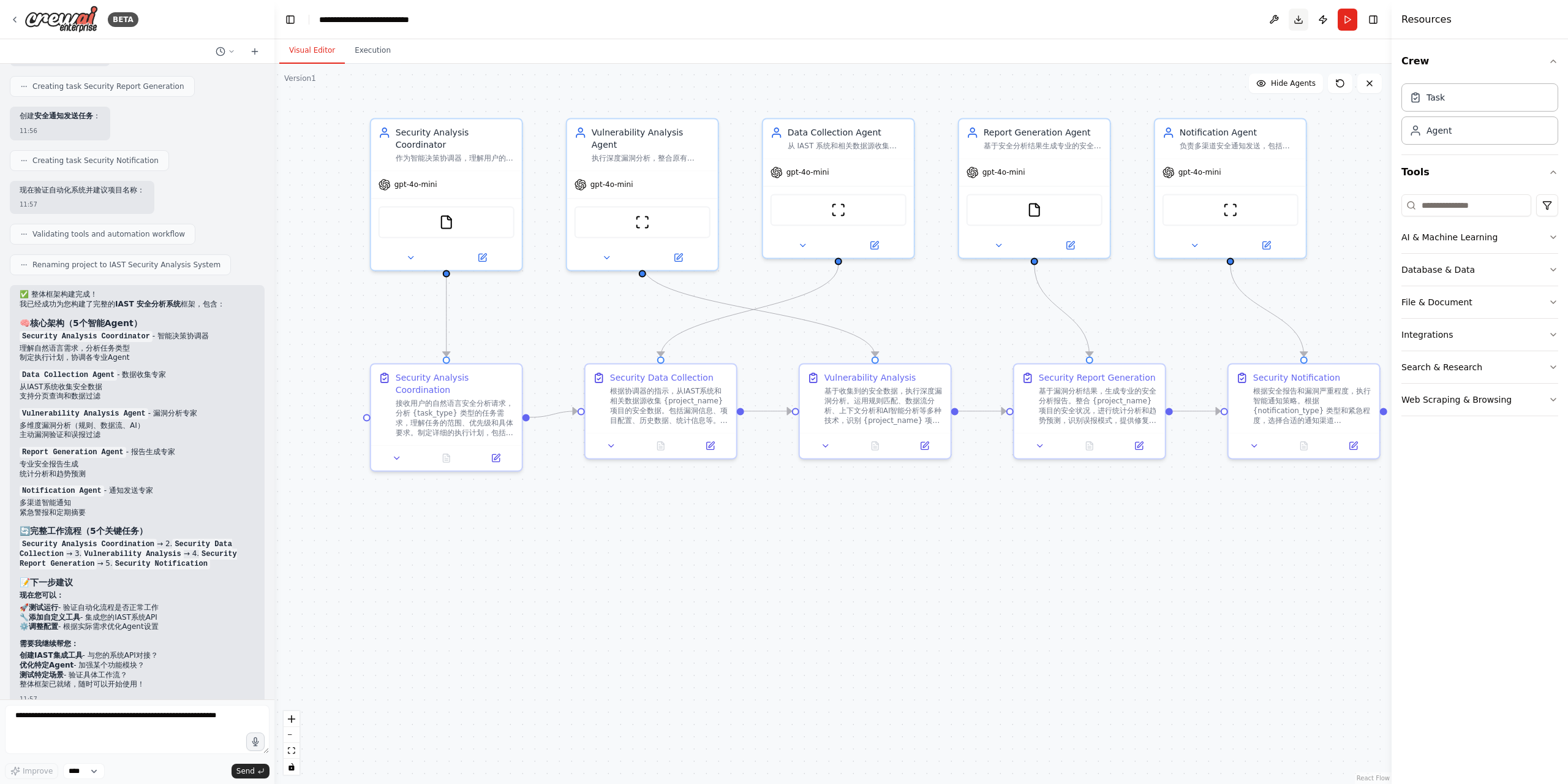
click at [1303, 19] on button "Download" at bounding box center [1299, 20] width 20 height 22
click at [409, 197] on div "FileReadTool" at bounding box center [446, 219] width 151 height 47
click at [397, 187] on span "gpt-4o-mini" at bounding box center [415, 182] width 43 height 10
click at [475, 255] on button at bounding box center [482, 255] width 69 height 15
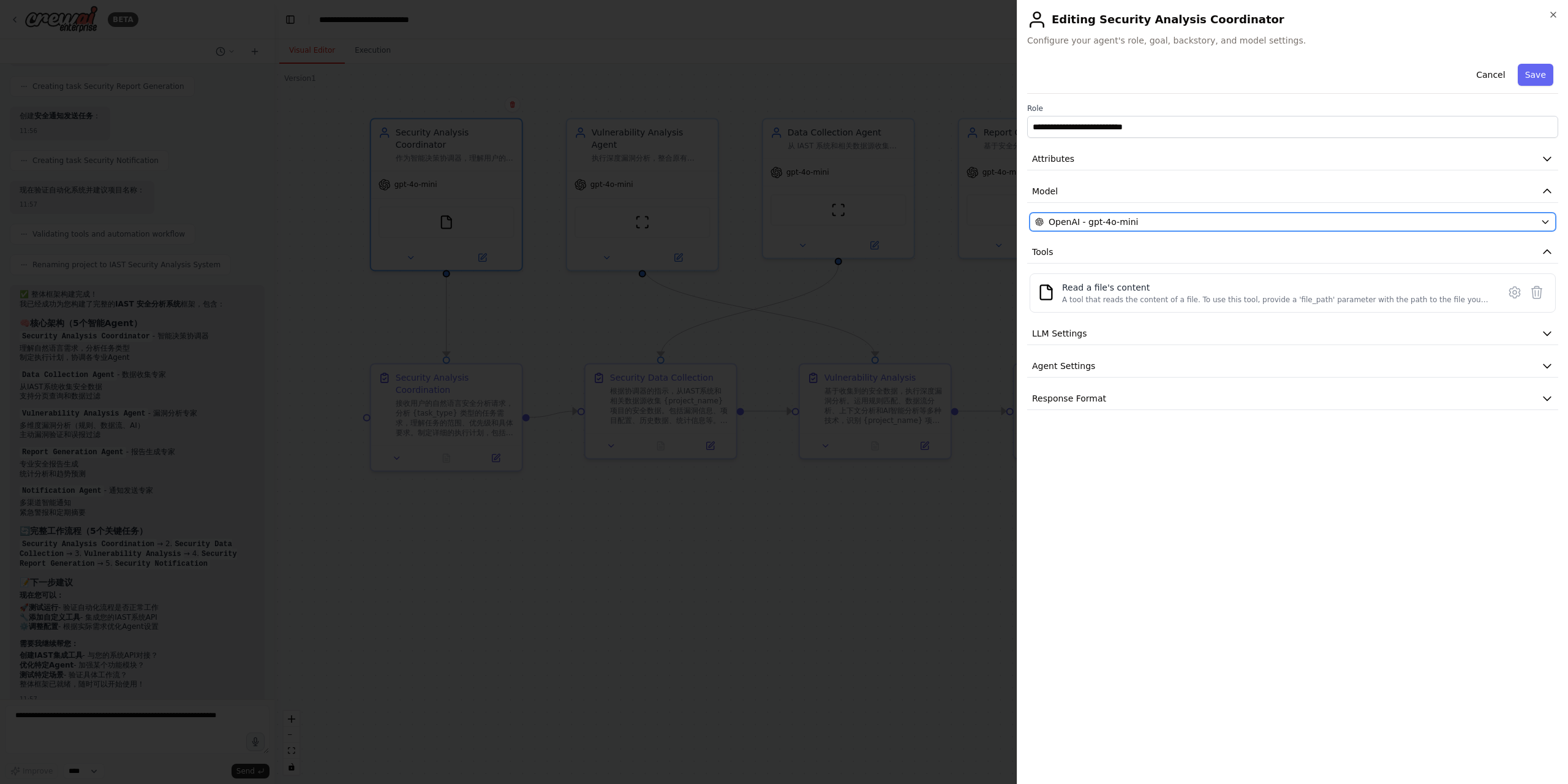
click at [1096, 226] on span "OpenAI - gpt-4o-mini" at bounding box center [1094, 221] width 90 height 12
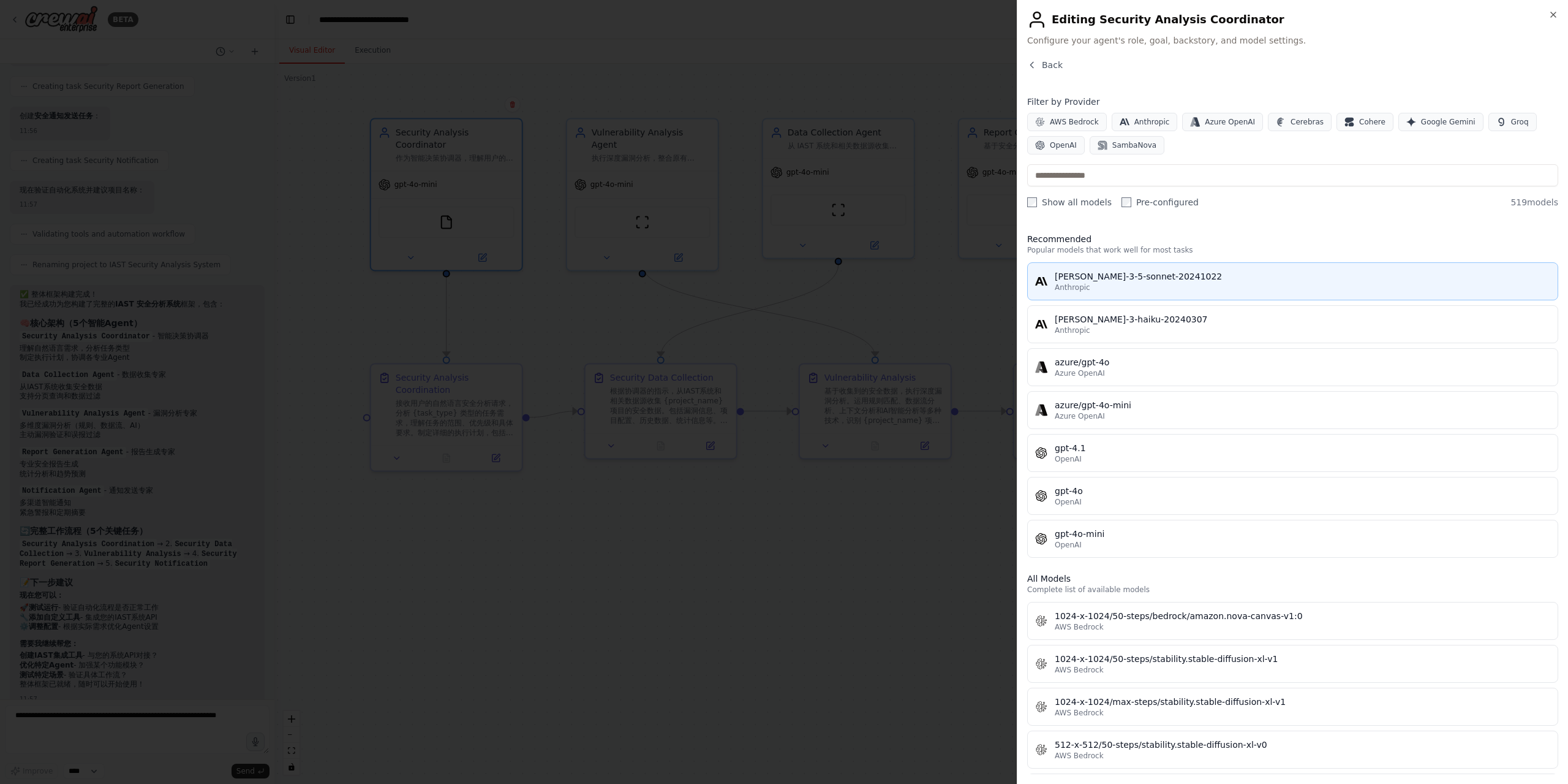
click at [1113, 271] on div "claude-3-5-sonnet-20241022" at bounding box center [1302, 276] width 495 height 12
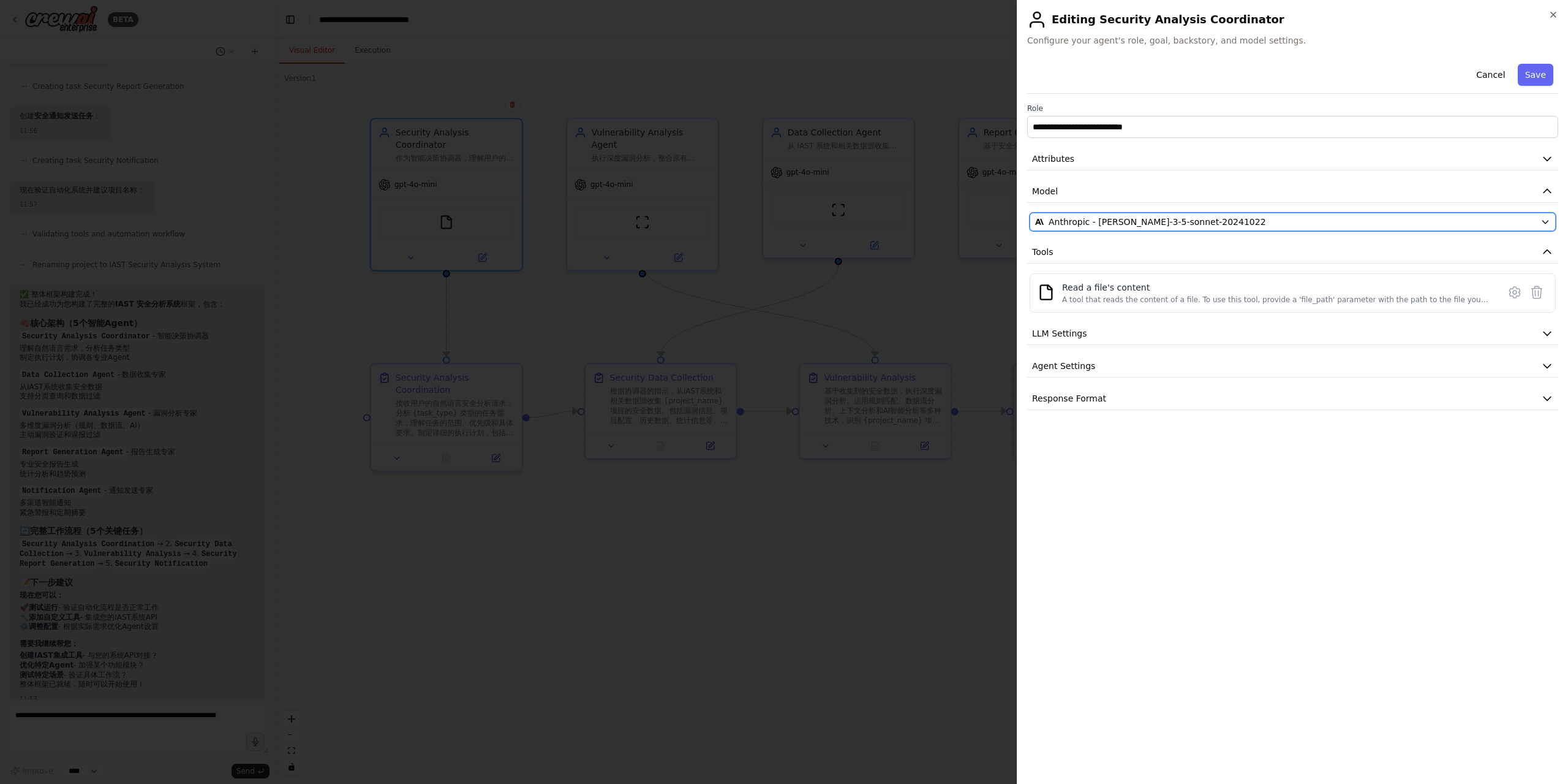
click at [1097, 222] on span "Anthropic - claude-3-5-sonnet-20241022" at bounding box center [1157, 221] width 217 height 12
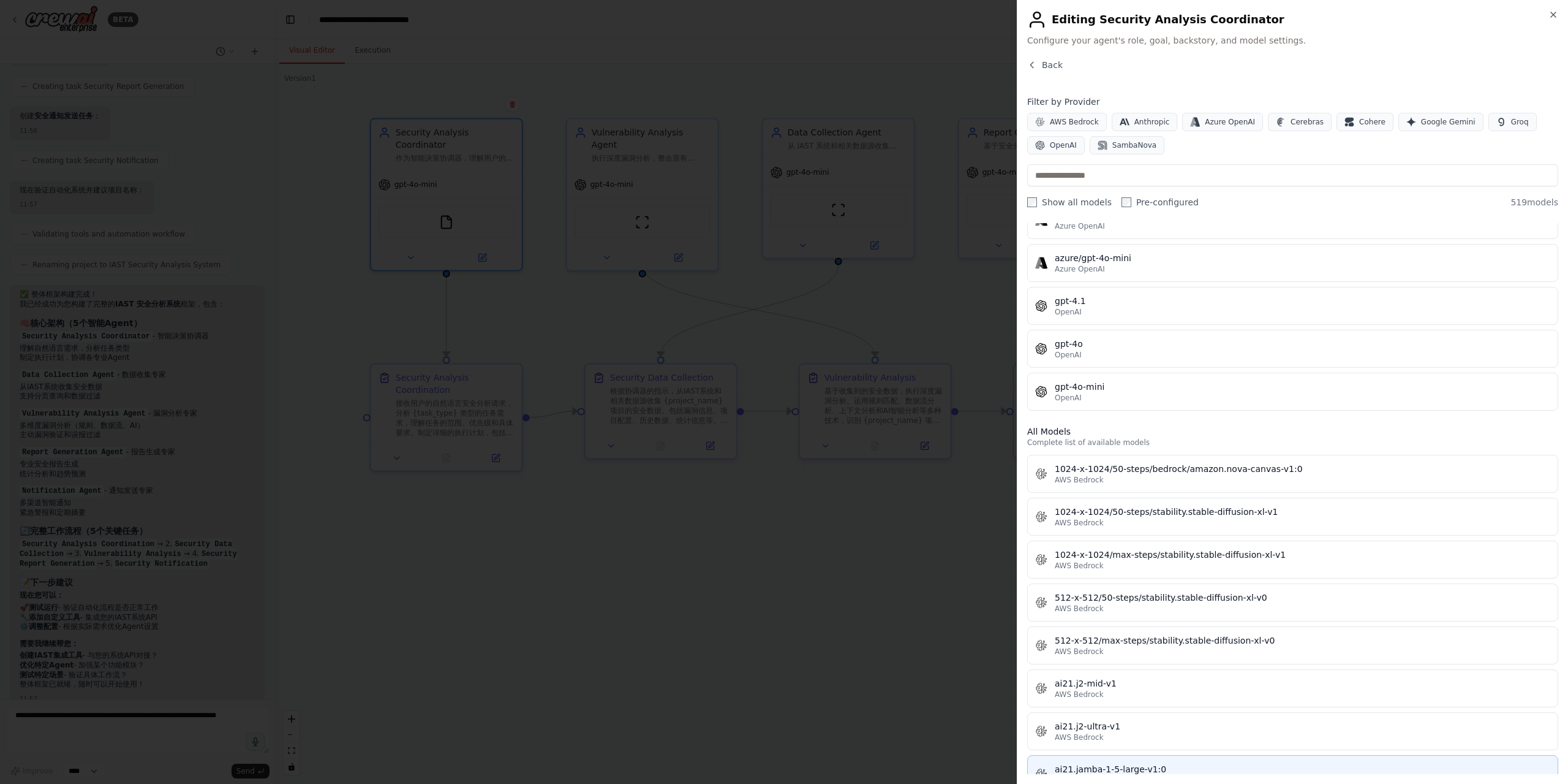
scroll to position [0, 0]
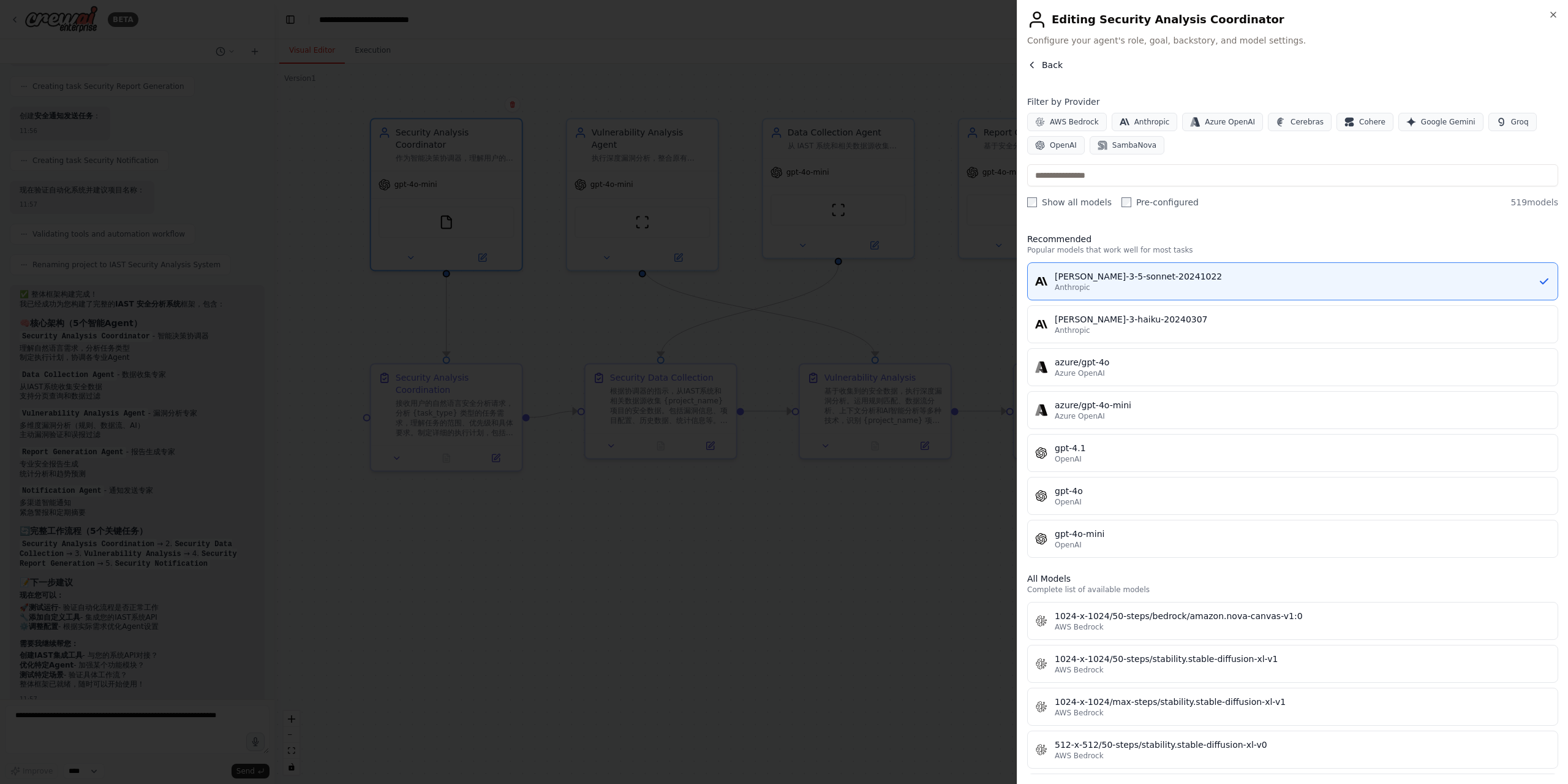
click at [1036, 67] on icon "button" at bounding box center [1033, 65] width 10 height 10
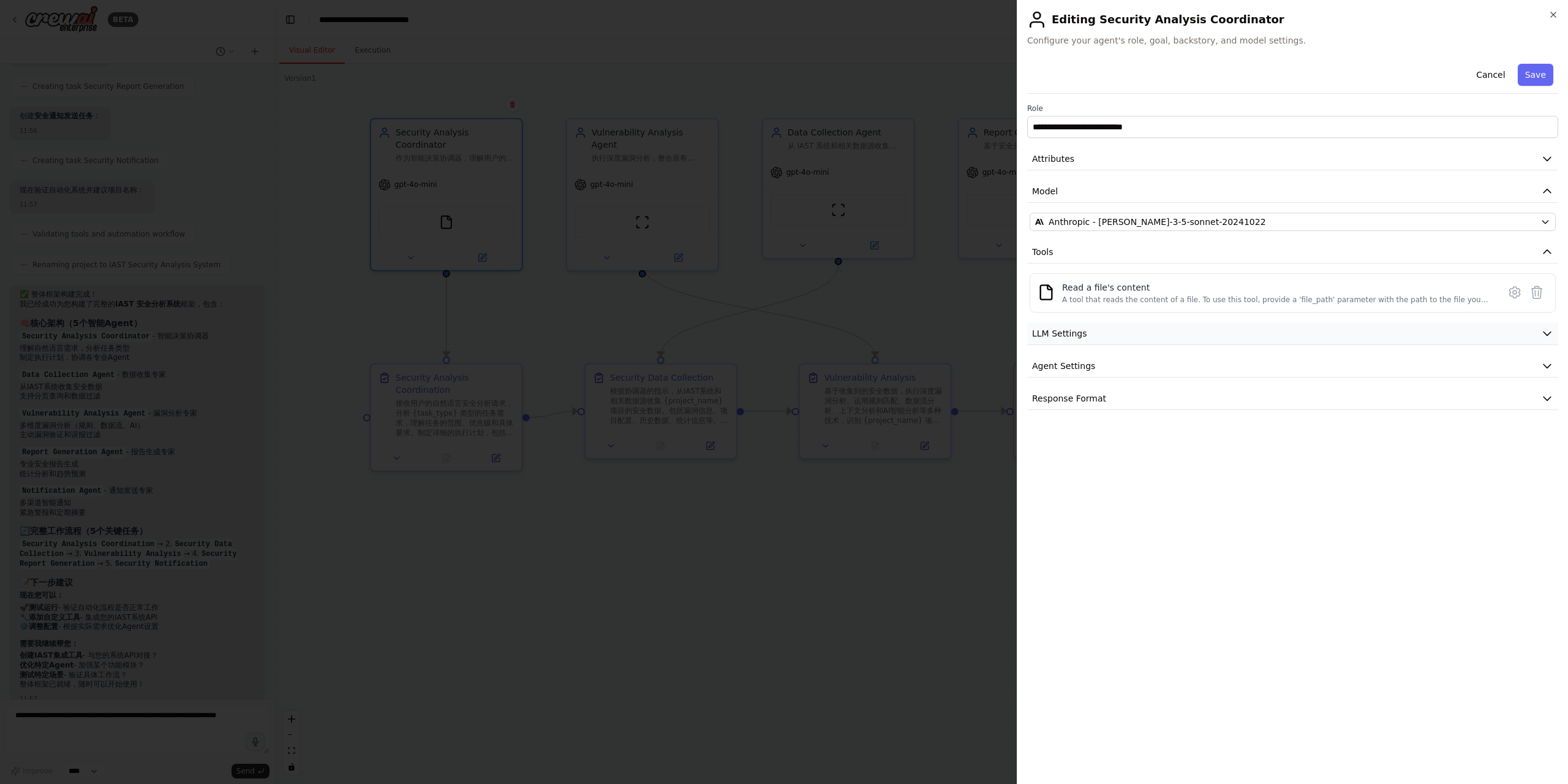
click at [1062, 331] on span "LLM Settings" at bounding box center [1060, 333] width 56 height 12
click at [1080, 445] on button "Agent Settings" at bounding box center [1293, 454] width 531 height 23
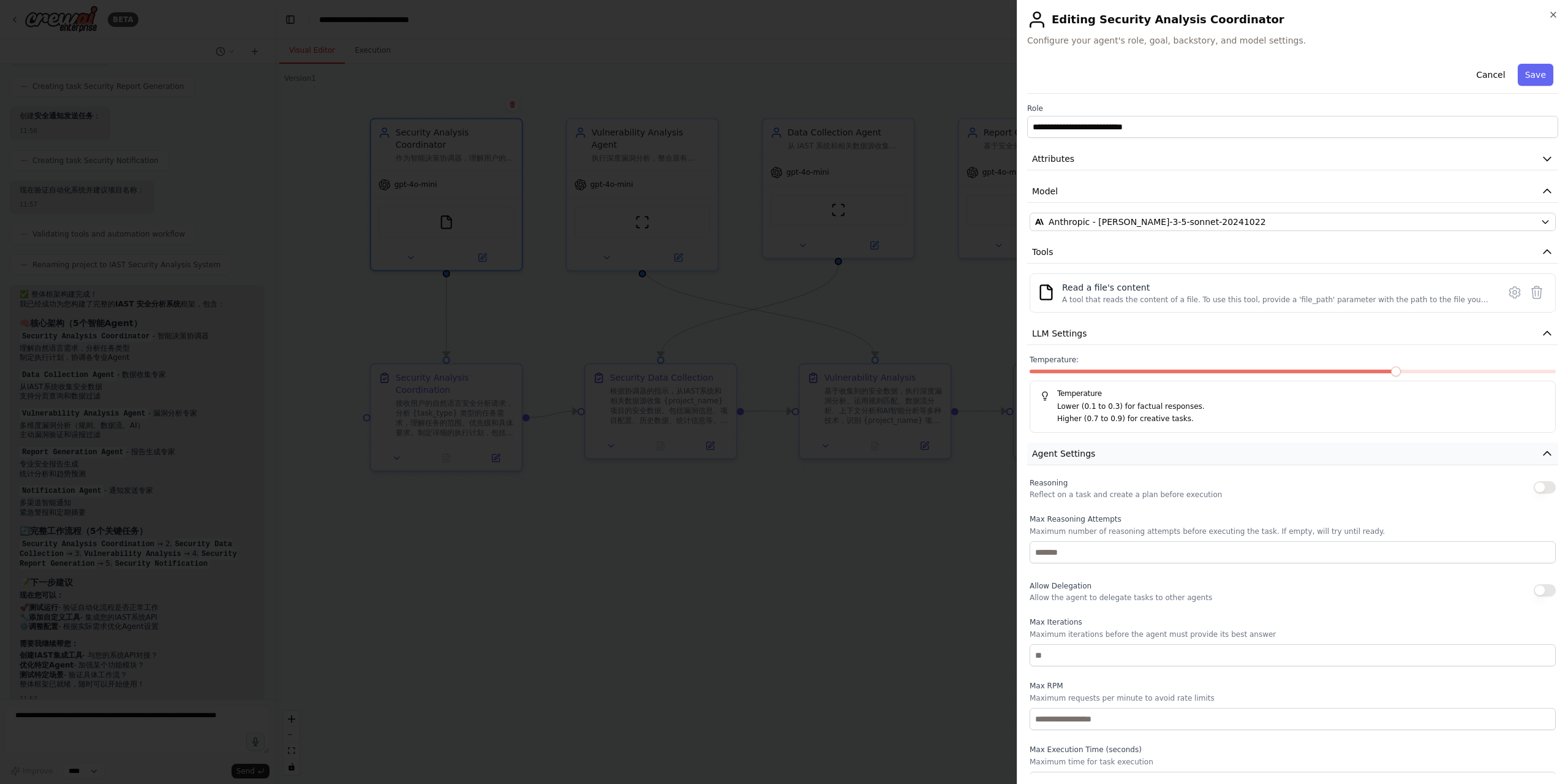
click at [1077, 452] on span "Agent Settings" at bounding box center [1064, 453] width 63 height 12
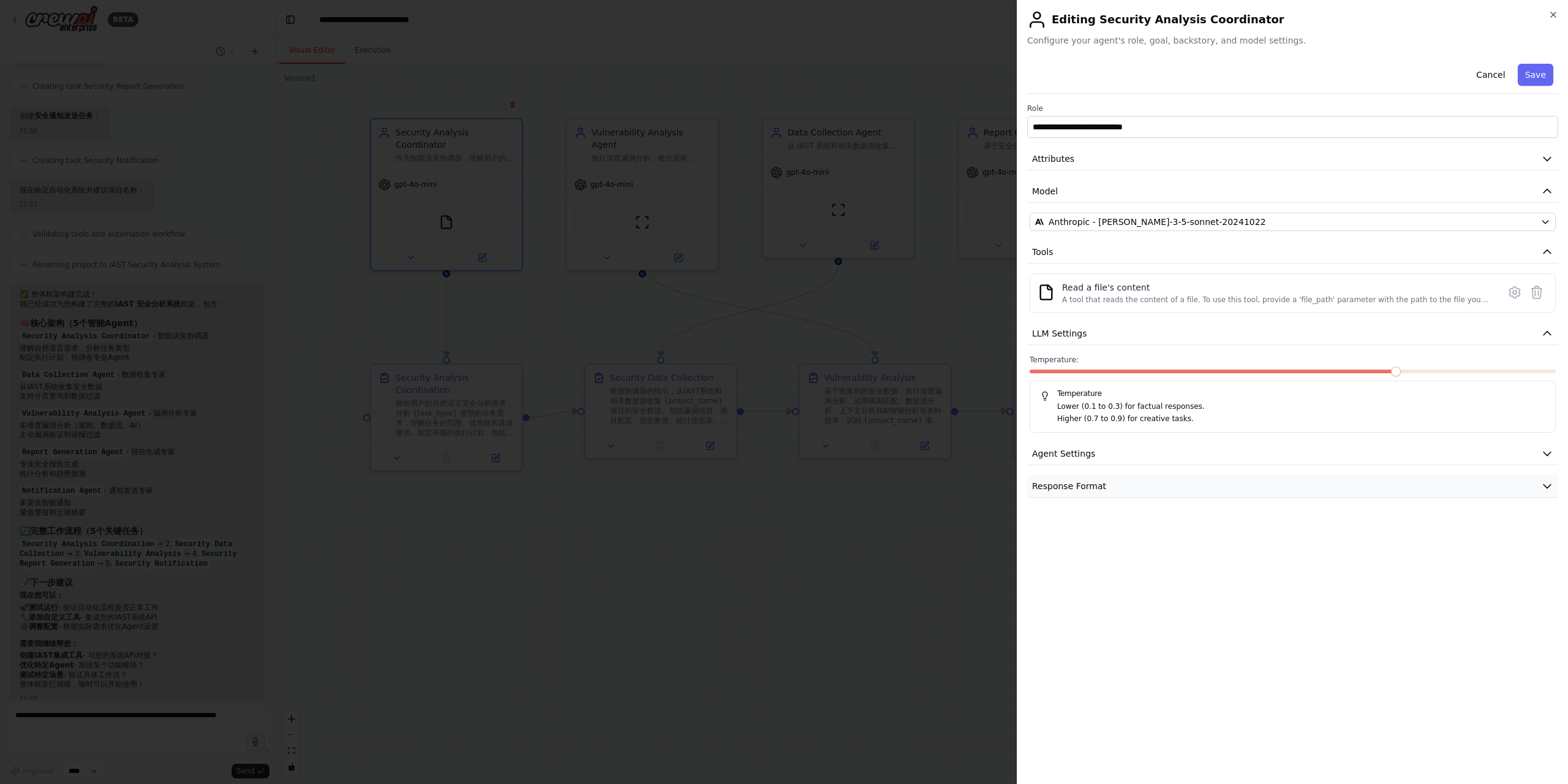
click at [1080, 475] on button "Response Format" at bounding box center [1293, 487] width 531 height 23
click at [1091, 485] on span "Response Format" at bounding box center [1069, 486] width 74 height 12
click at [1089, 454] on span "Agent Settings" at bounding box center [1064, 453] width 63 height 12
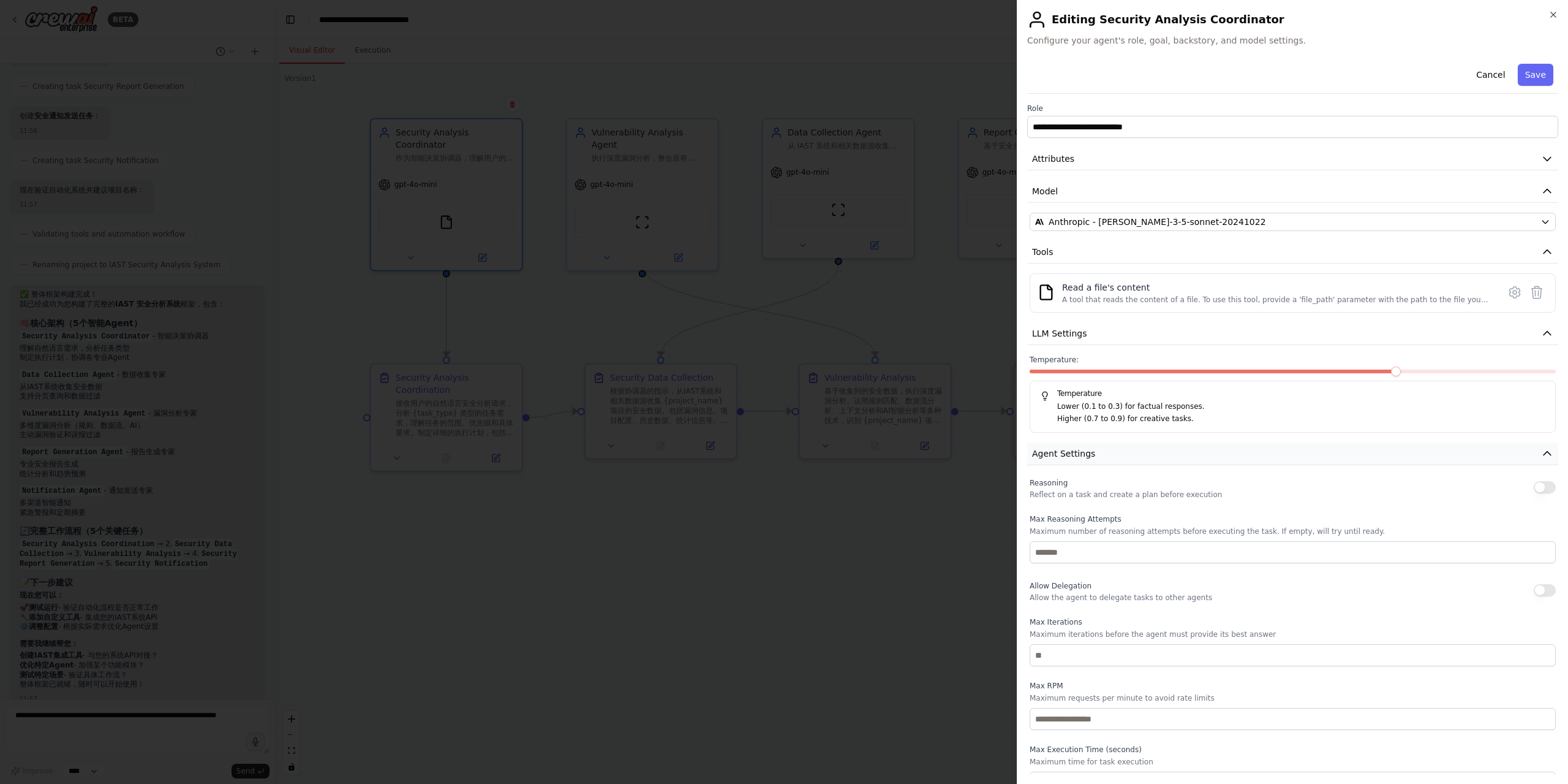
click at [1089, 454] on span "Agent Settings" at bounding box center [1064, 453] width 63 height 12
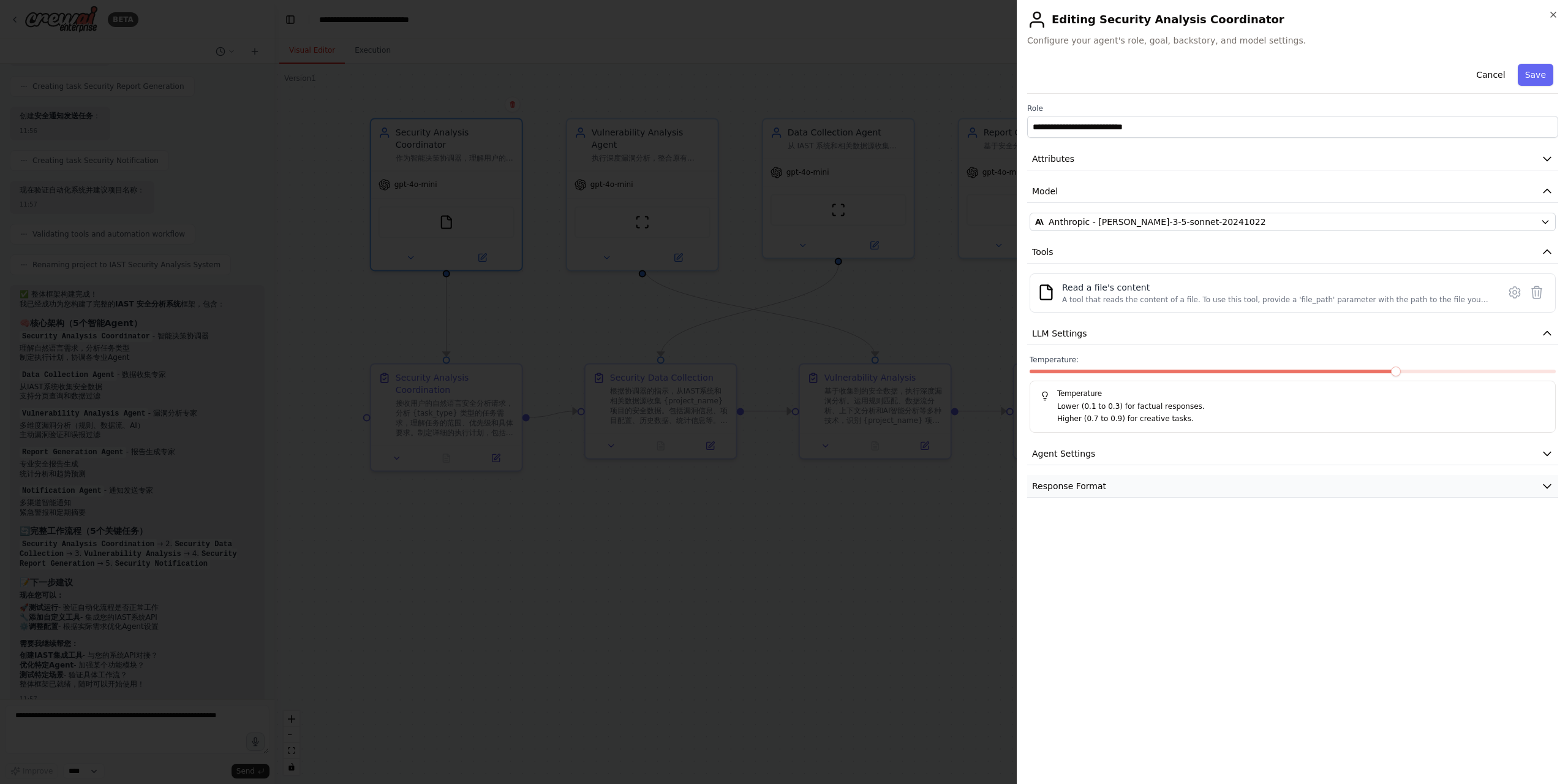
click at [1096, 483] on span "Response Format" at bounding box center [1069, 486] width 74 height 12
click at [722, 307] on div at bounding box center [784, 392] width 1568 height 784
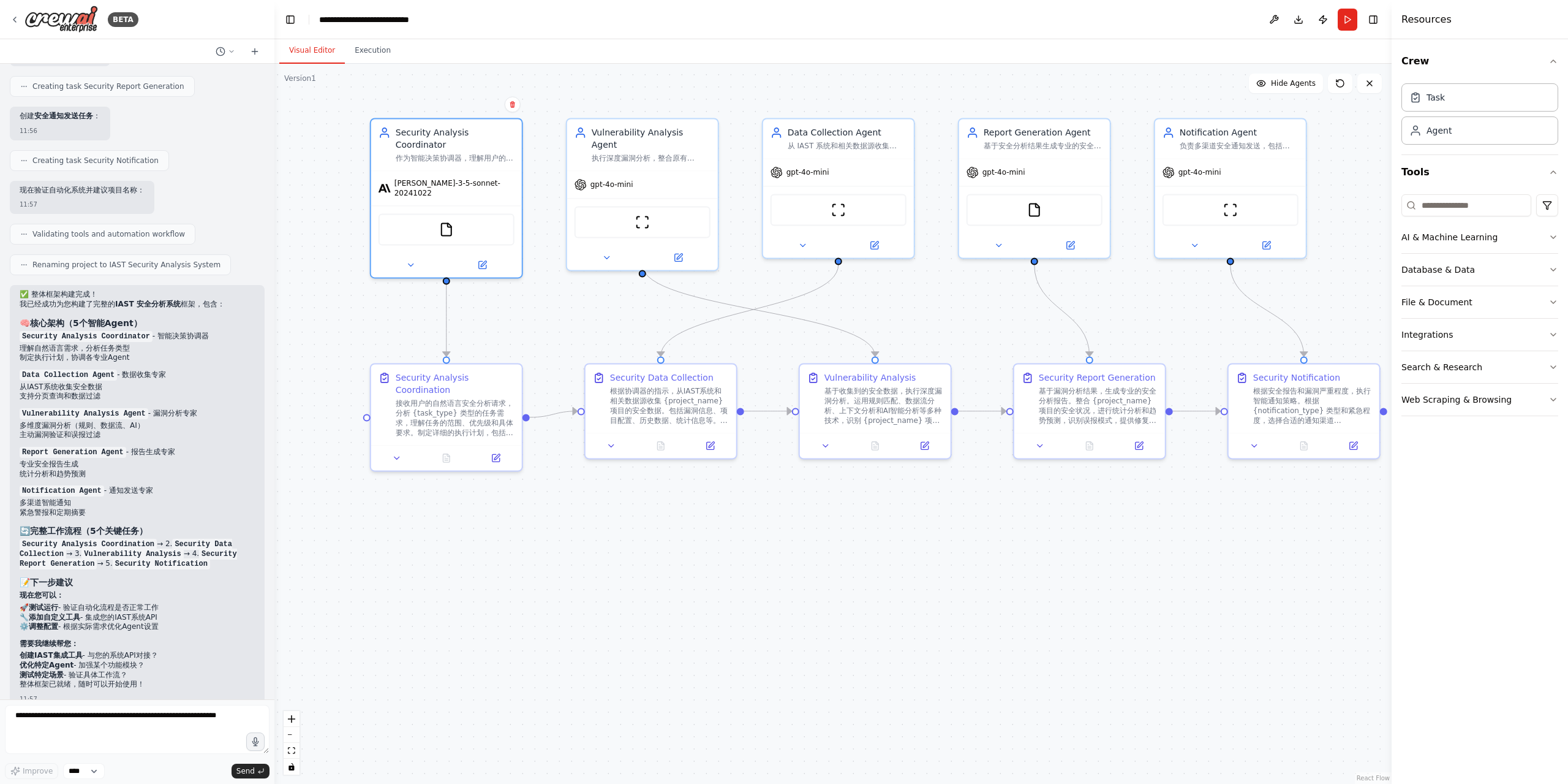
scroll to position [2522, 0]
click at [1346, 23] on button "Run" at bounding box center [1348, 20] width 20 height 22
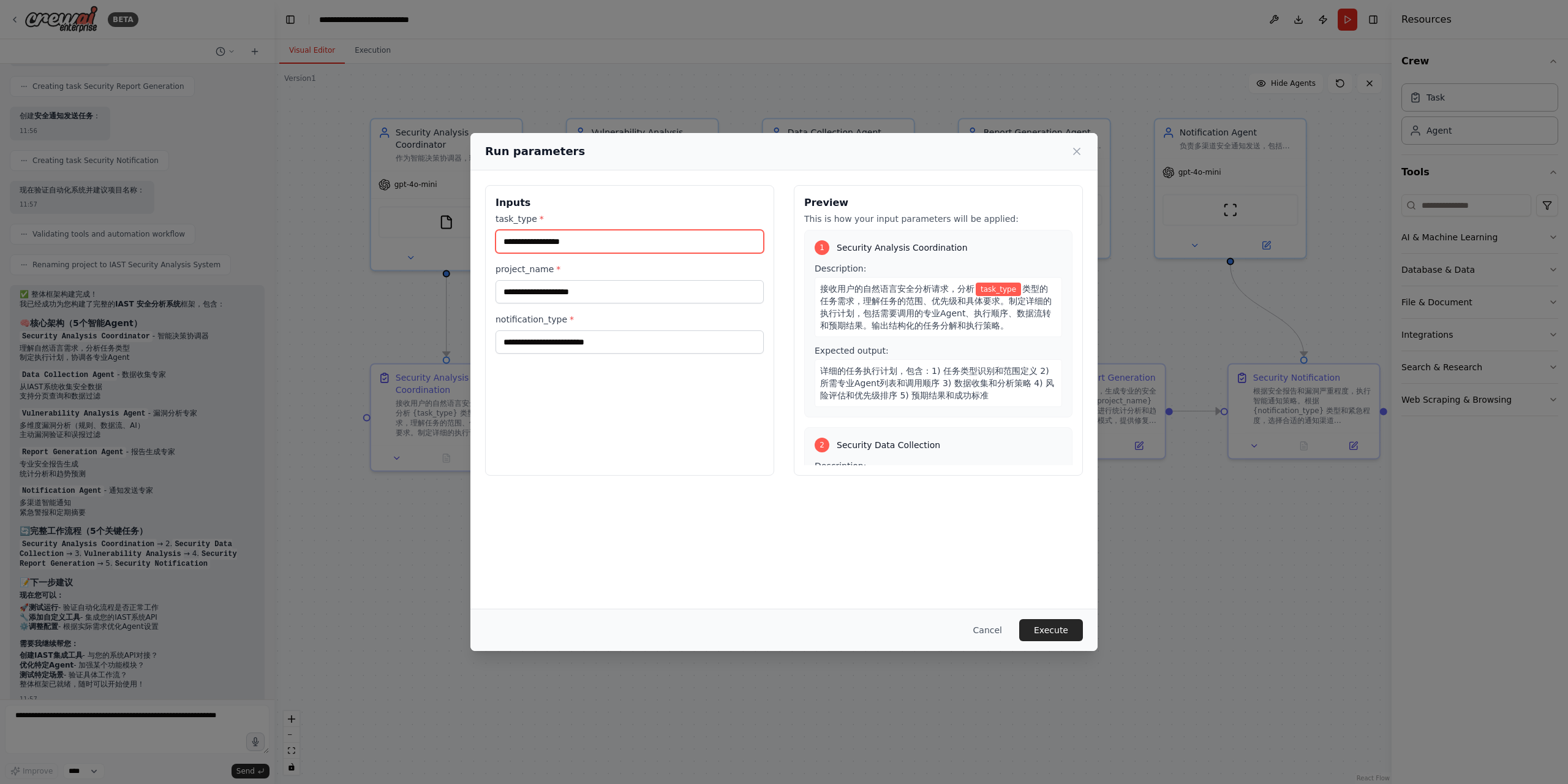
click at [557, 241] on input "task_type *" at bounding box center [629, 241] width 269 height 24
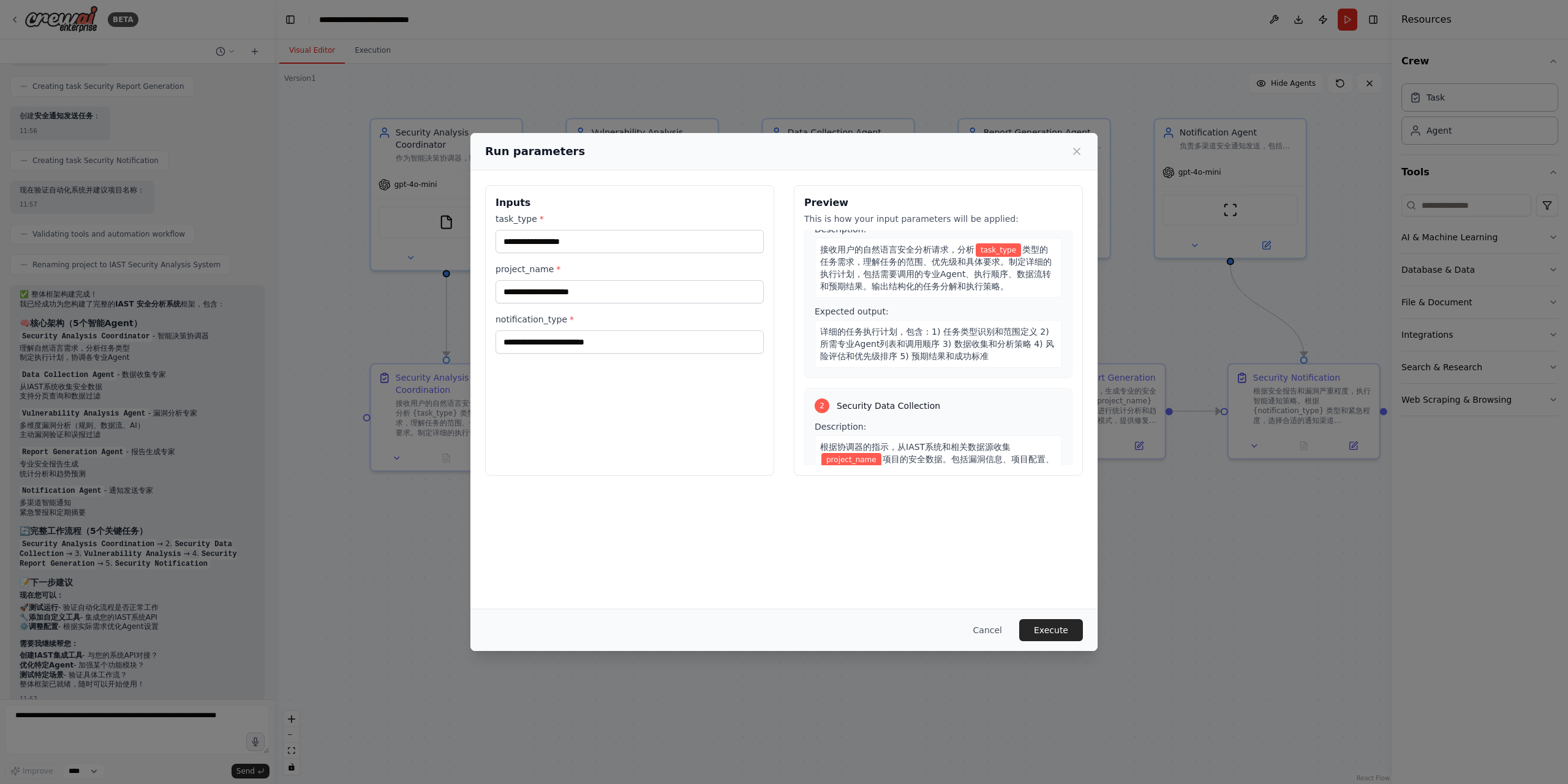
scroll to position [0, 0]
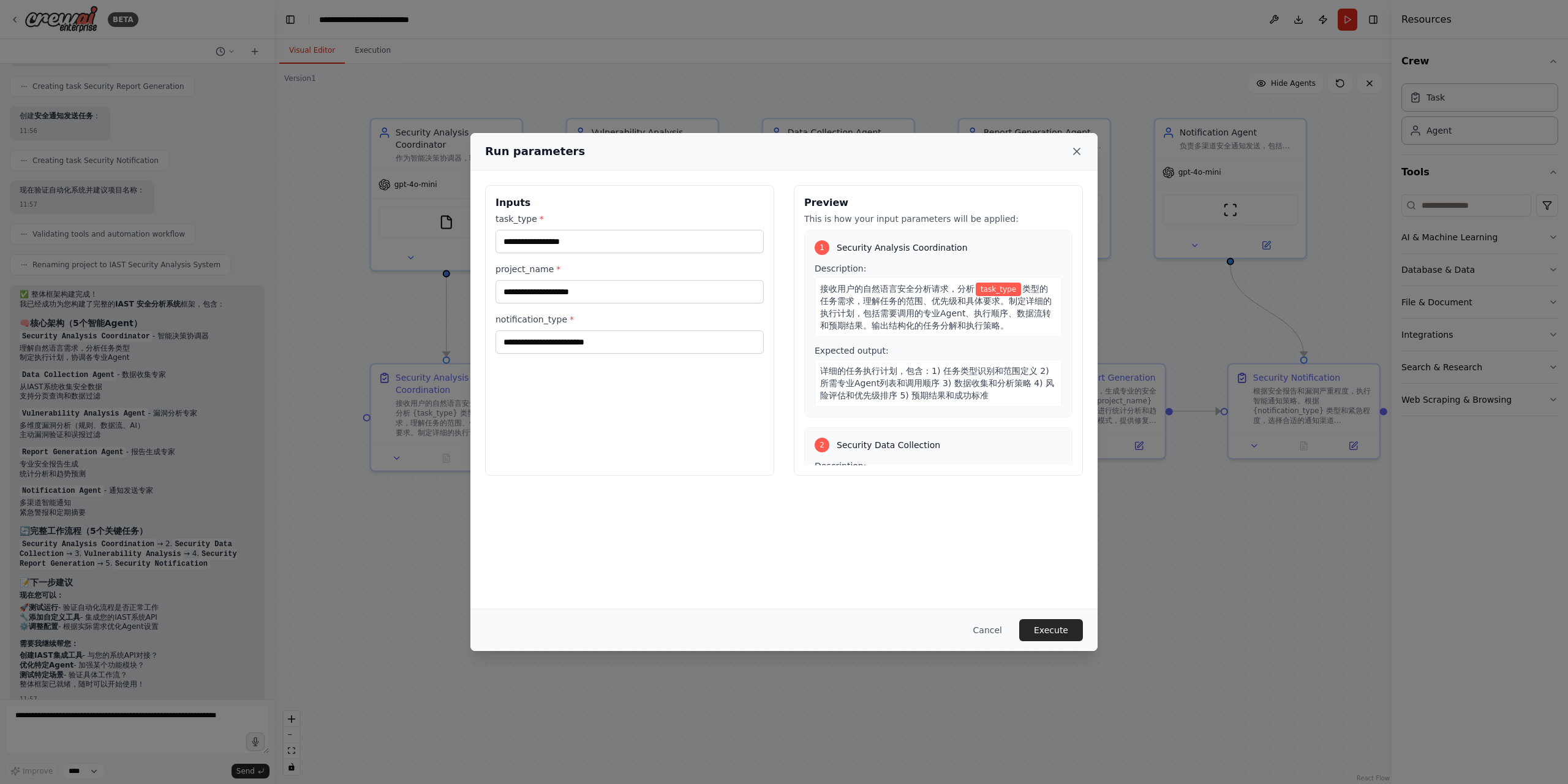
click at [1077, 153] on icon at bounding box center [1077, 152] width 7 height 7
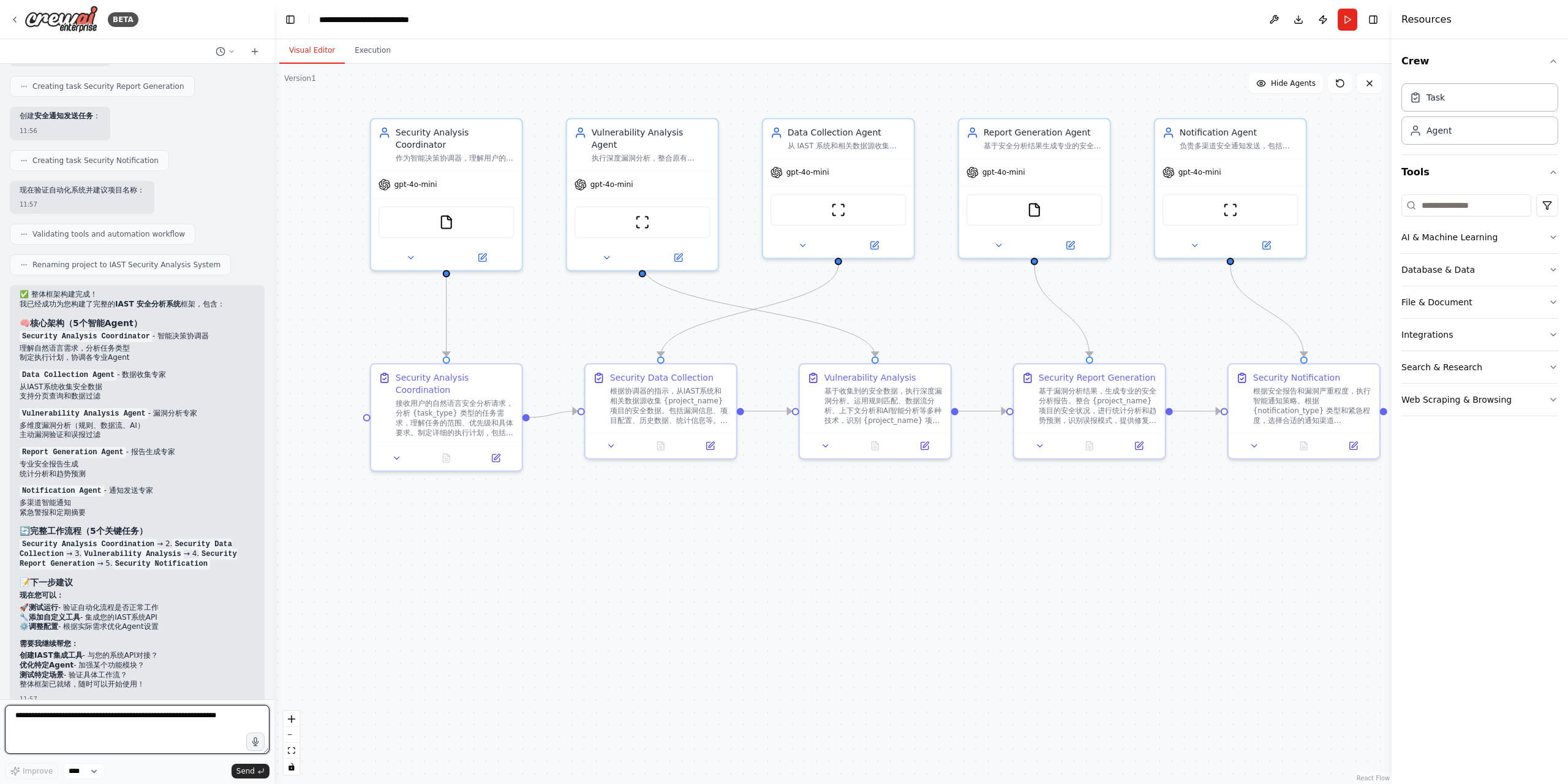
click at [38, 724] on textarea at bounding box center [137, 729] width 264 height 49
click at [92, 709] on textarea "******" at bounding box center [137, 729] width 264 height 49
paste textarea "**********"
type textarea "**********"
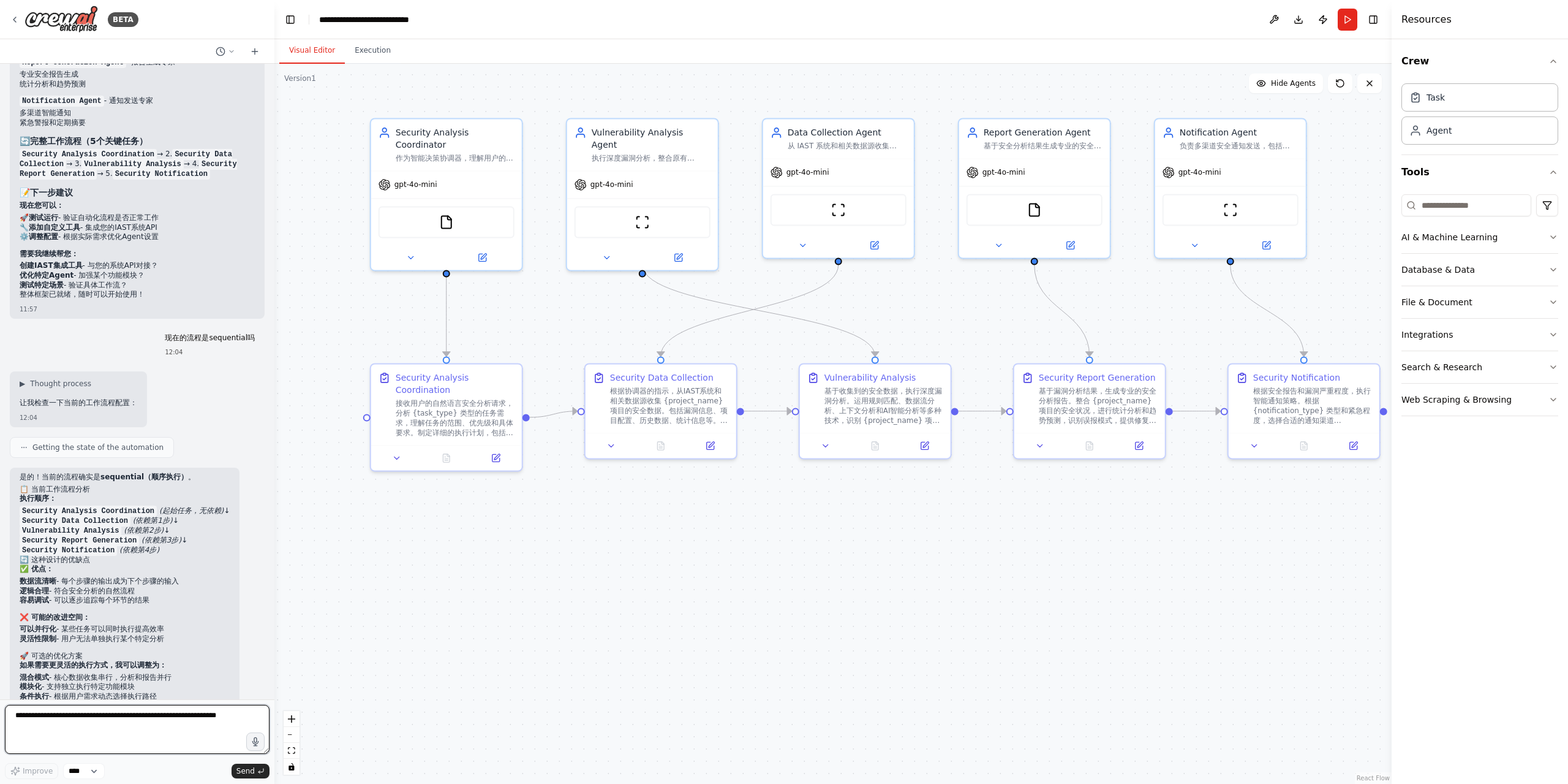
scroll to position [2933, 0]
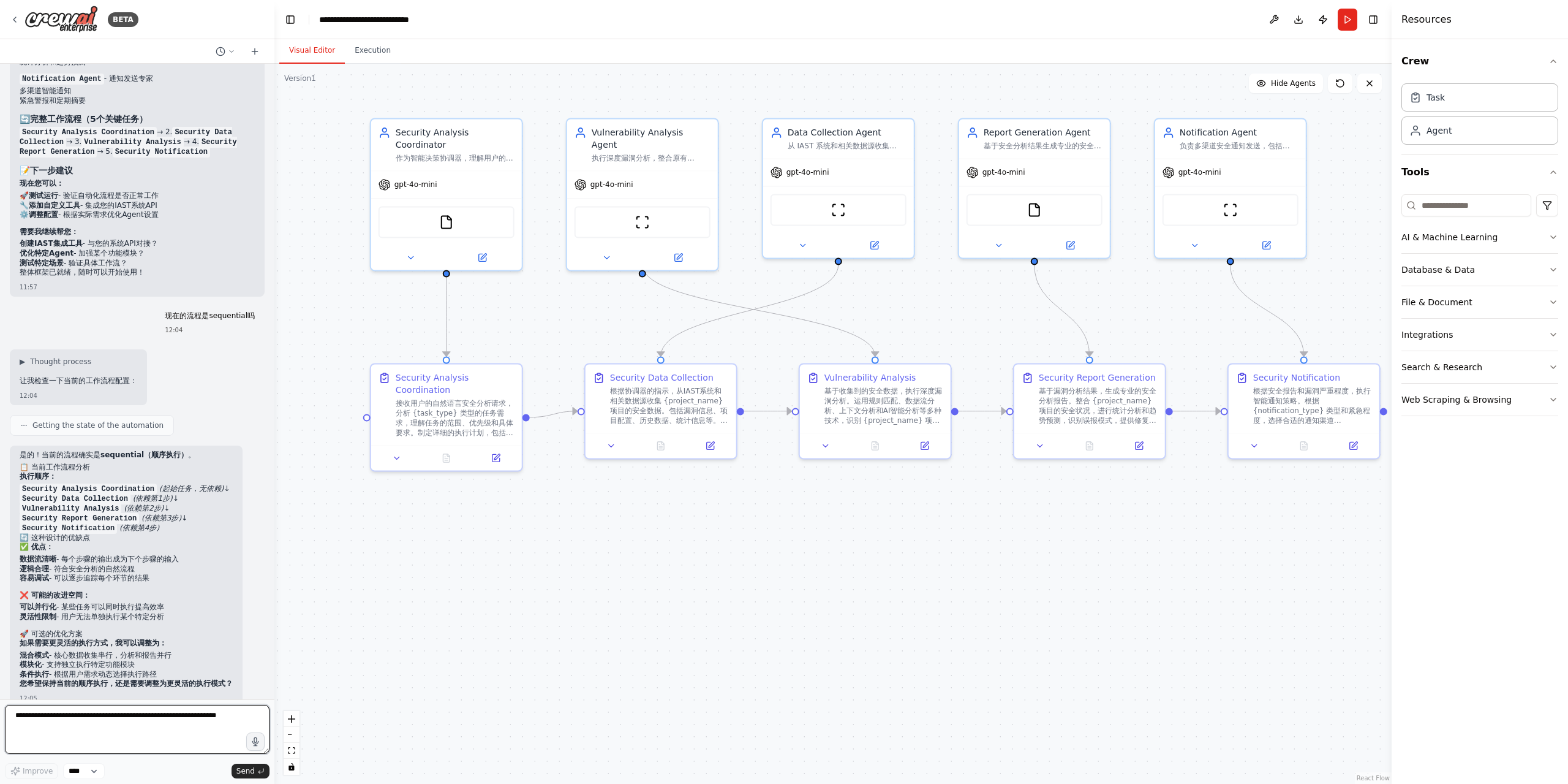
click at [73, 712] on textarea at bounding box center [137, 729] width 264 height 49
paste textarea "**********"
drag, startPoint x: 211, startPoint y: 715, endPoint x: 2, endPoint y: 719, distance: 209.0
click at [5, 719] on textarea "**********" at bounding box center [137, 729] width 264 height 49
type textarea "**********"
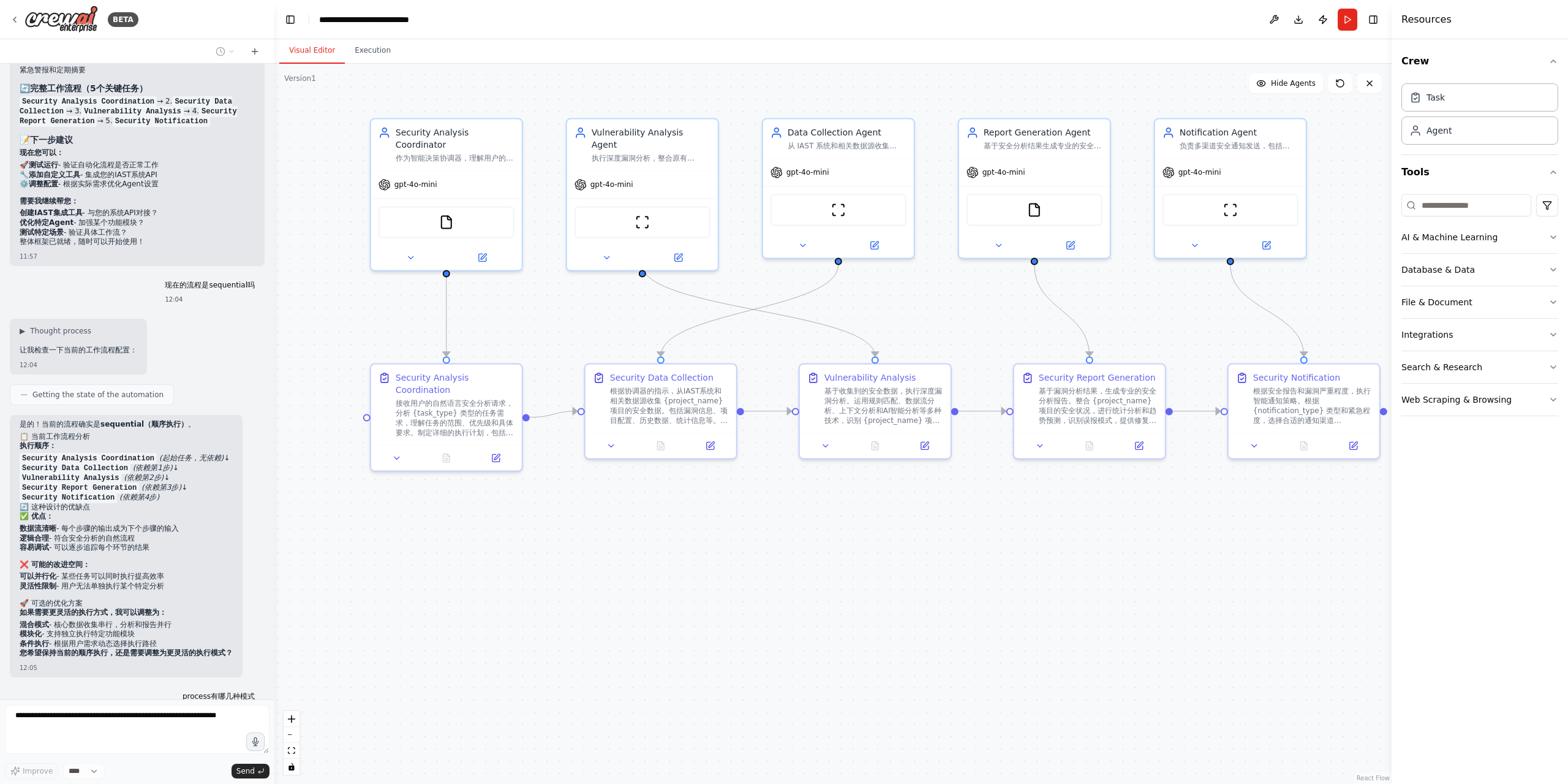
scroll to position [3009, 0]
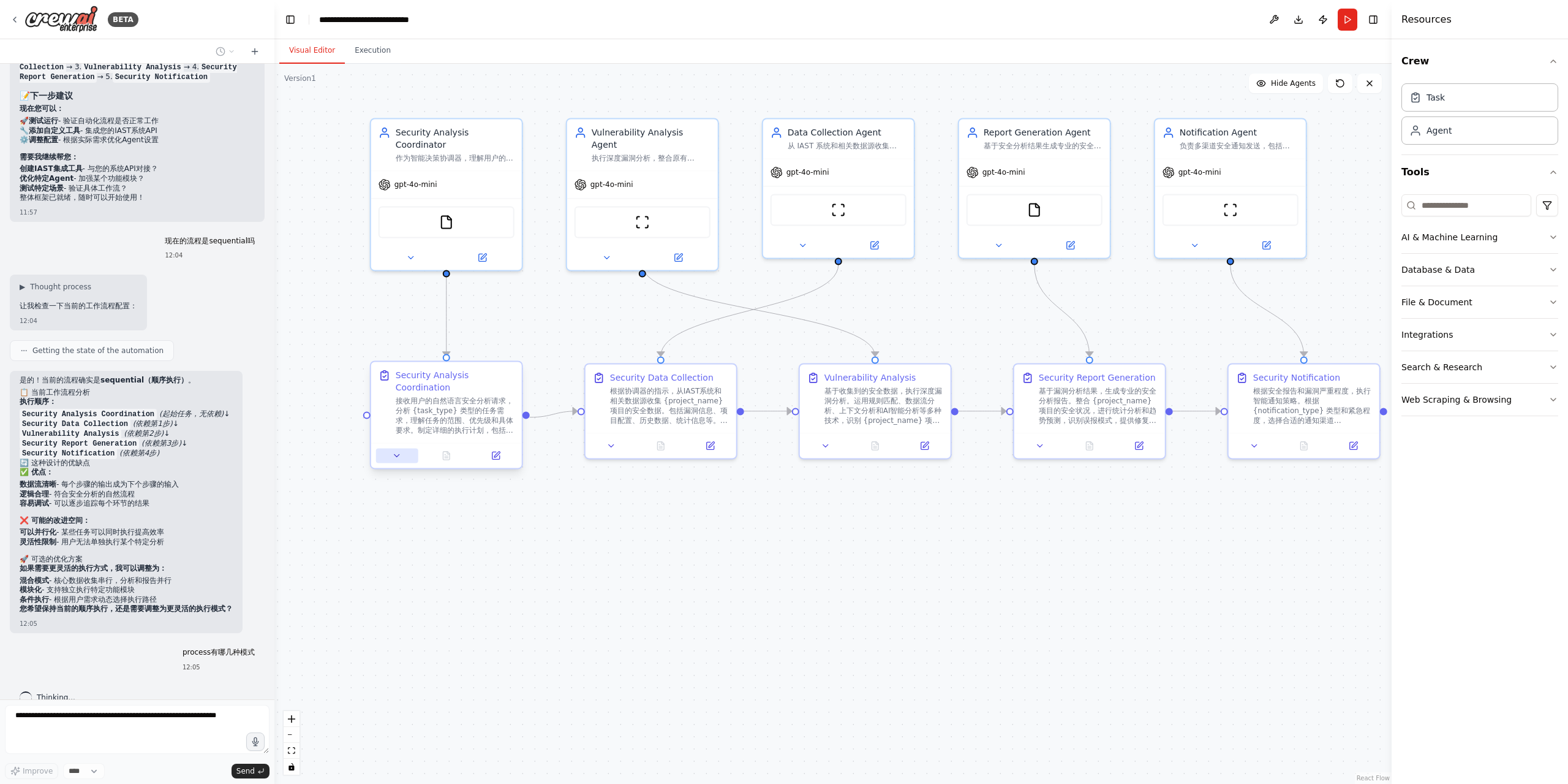
click at [398, 451] on button at bounding box center [398, 456] width 42 height 15
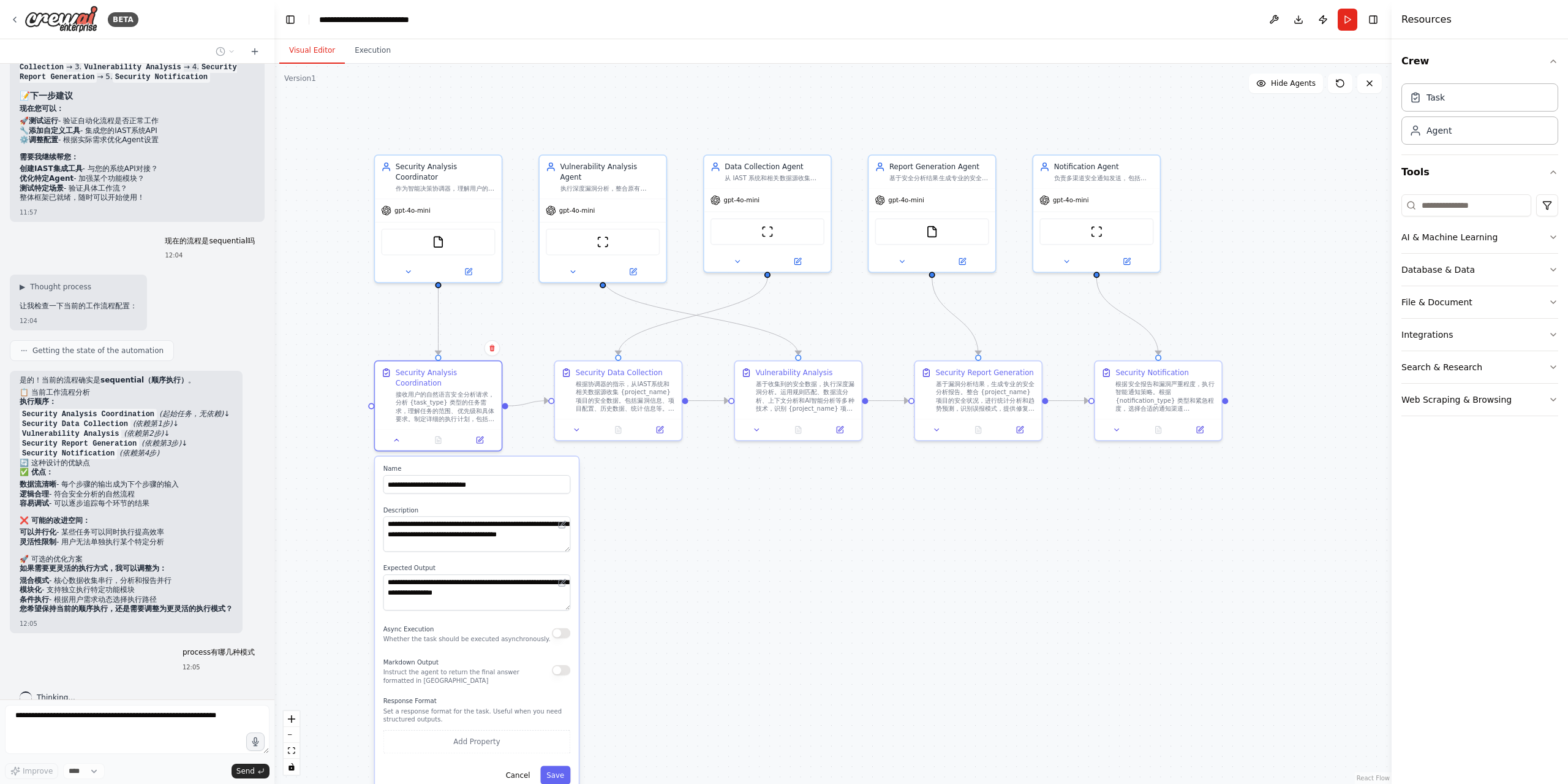
click at [651, 483] on div ".deletable-edge-delete-btn { width: 20px; height: 20px; border: 0px solid #ffff…" at bounding box center [833, 424] width 1117 height 720
click at [521, 777] on button "Cancel" at bounding box center [517, 774] width 37 height 19
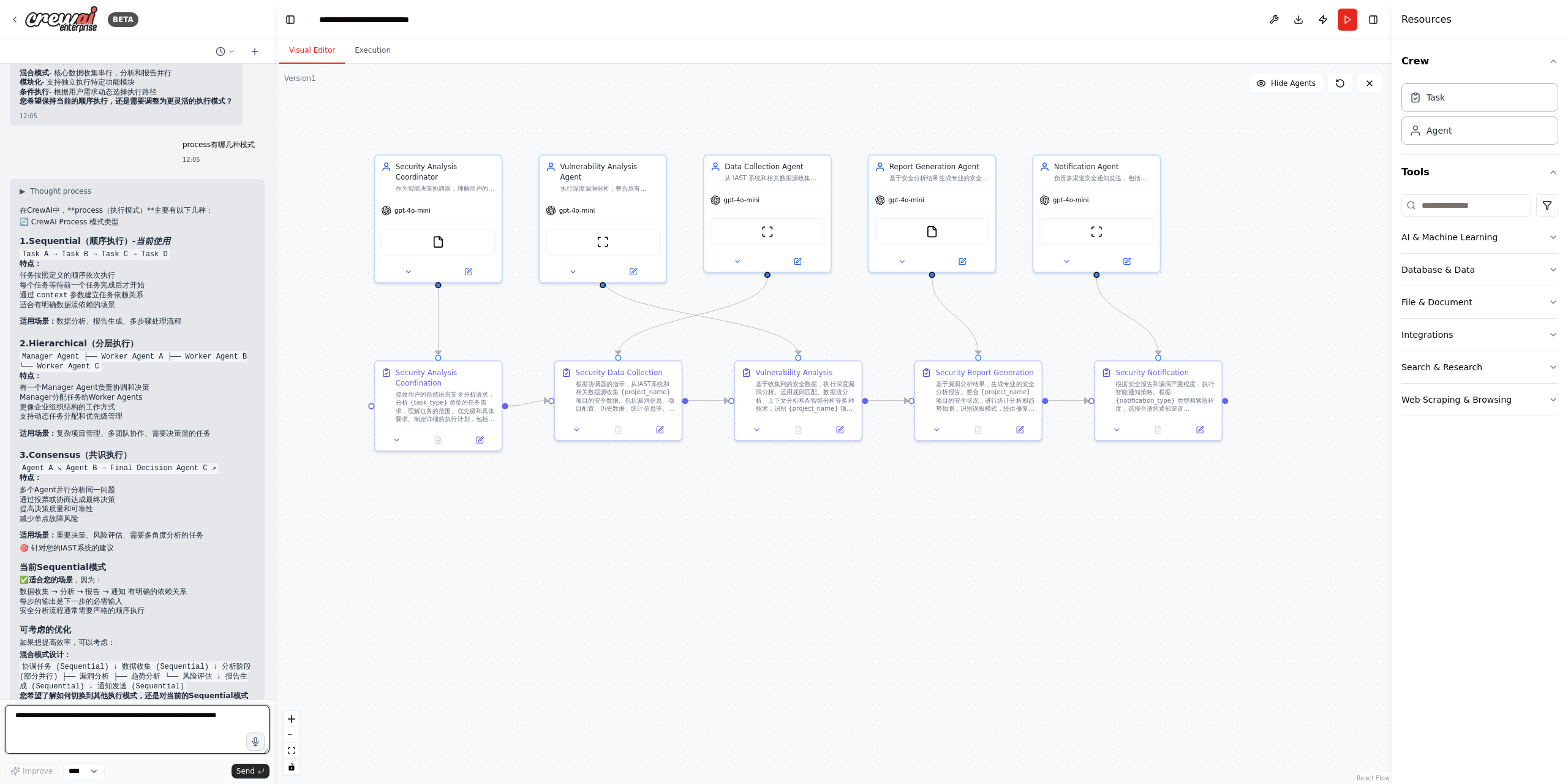
scroll to position [3537, 0]
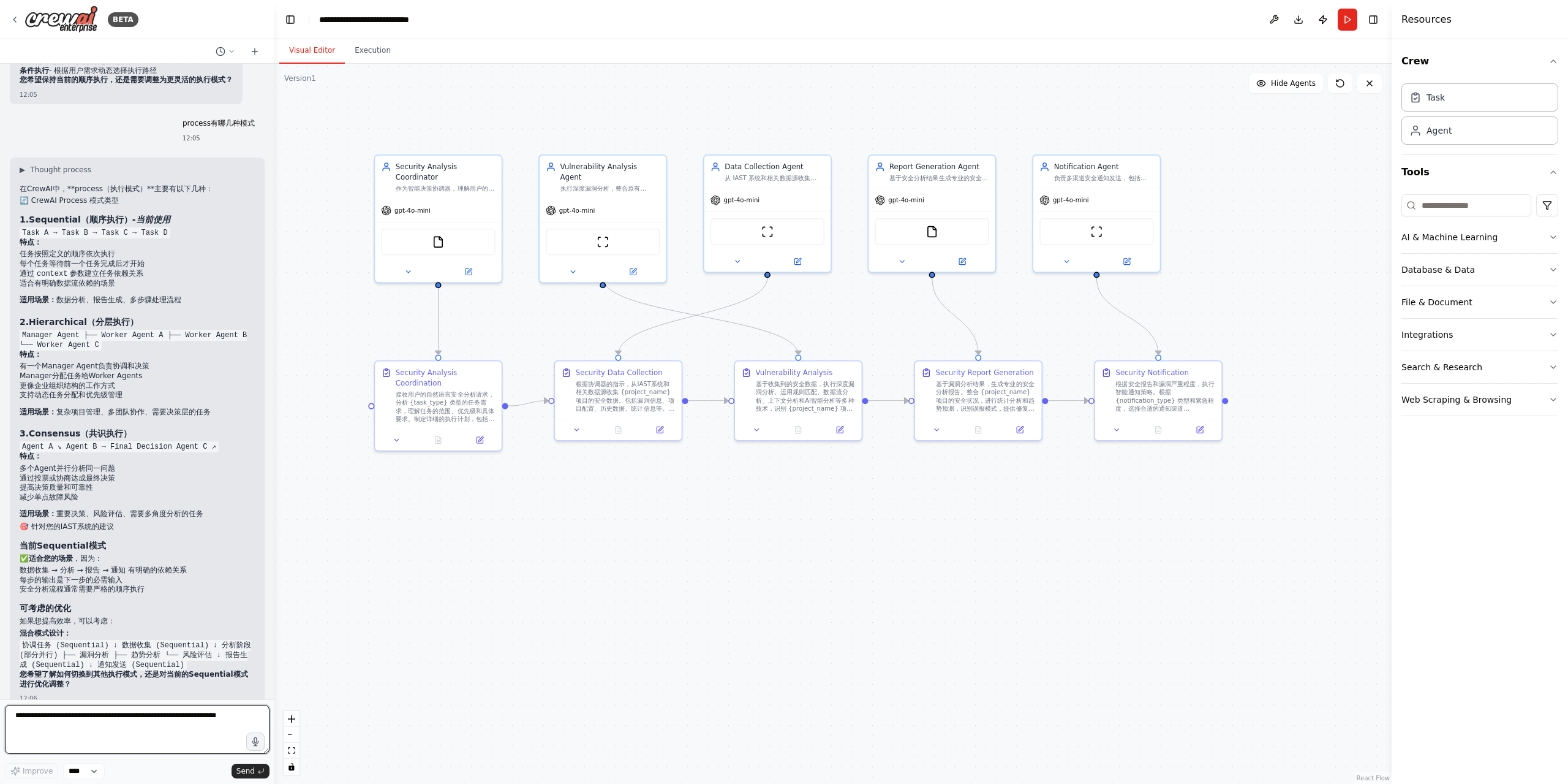
click at [89, 717] on textarea at bounding box center [137, 729] width 264 height 49
click at [51, 317] on strong "Hierarchical（分层执行）" at bounding box center [83, 322] width 109 height 10
copy h3 "Hierarchical"
click at [94, 719] on textarea "**********" at bounding box center [137, 729] width 264 height 49
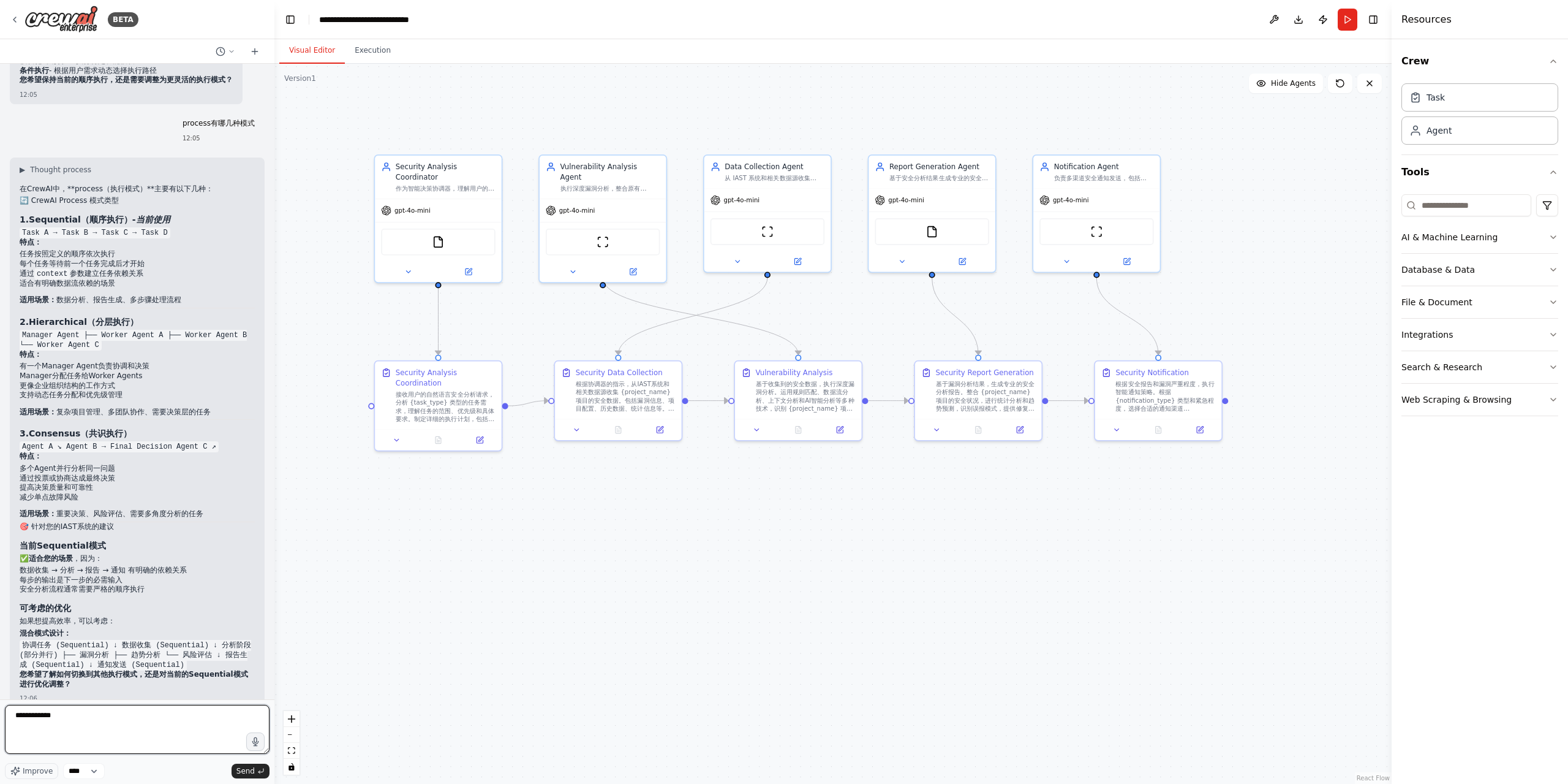
paste textarea "**********"
click at [50, 215] on strong "Sequential（顺序执行）" at bounding box center [80, 220] width 104 height 10
copy h3 "Sequential"
click at [199, 724] on textarea "**********" at bounding box center [137, 729] width 264 height 49
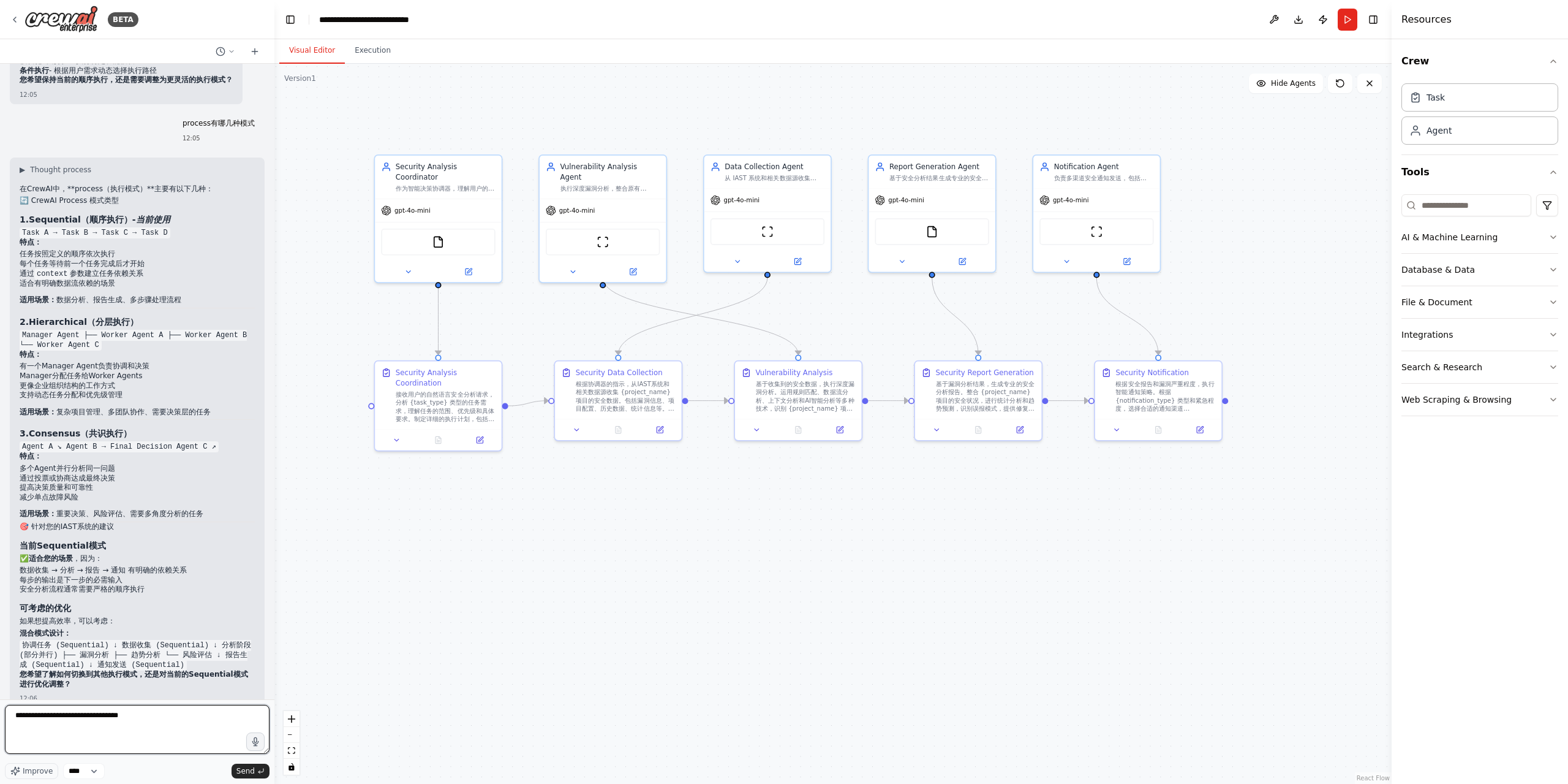
paste textarea "**********"
type textarea "**********"
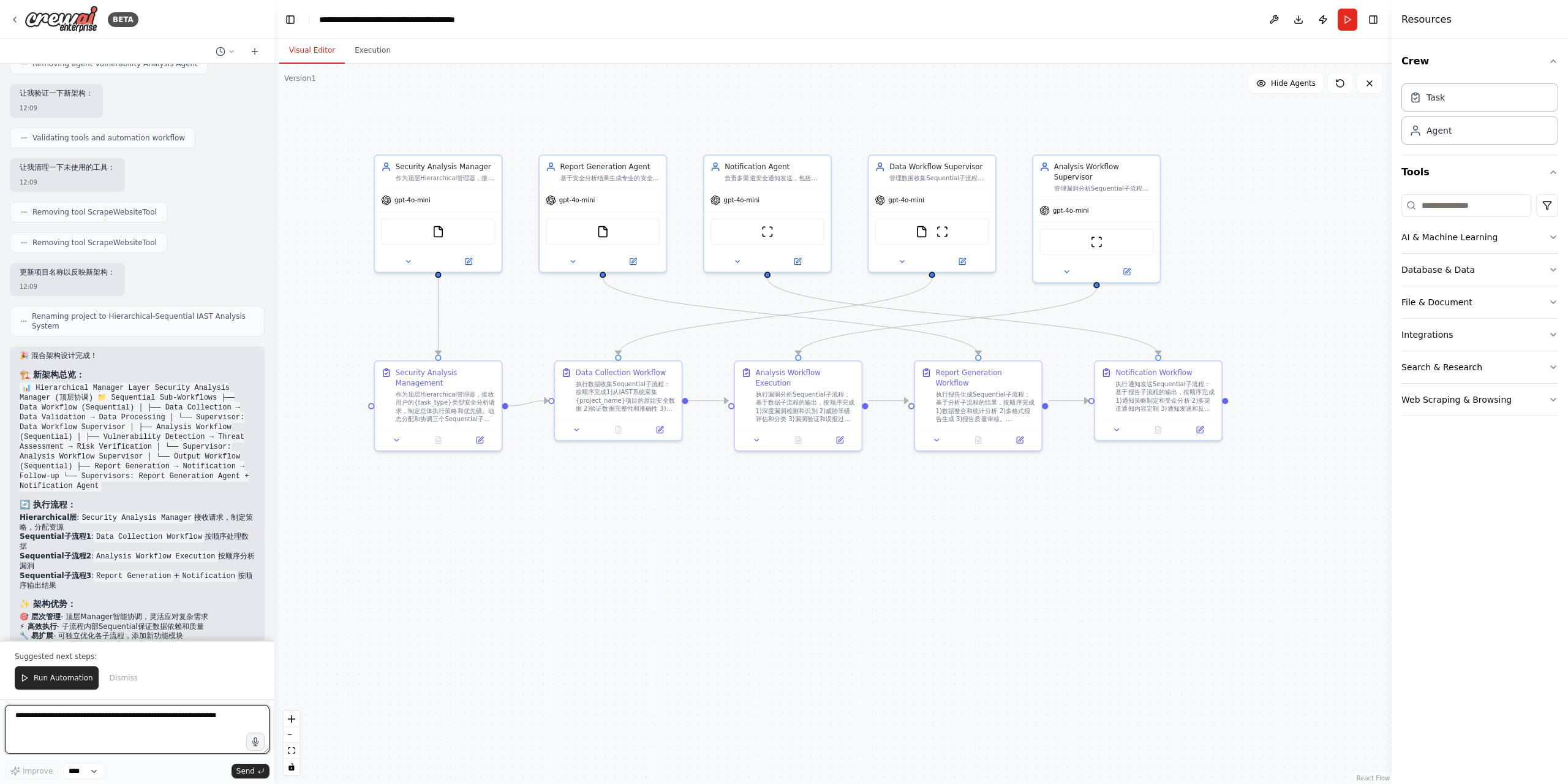
scroll to position [5243, 0]
